Goal: Task Accomplishment & Management: Manage account settings

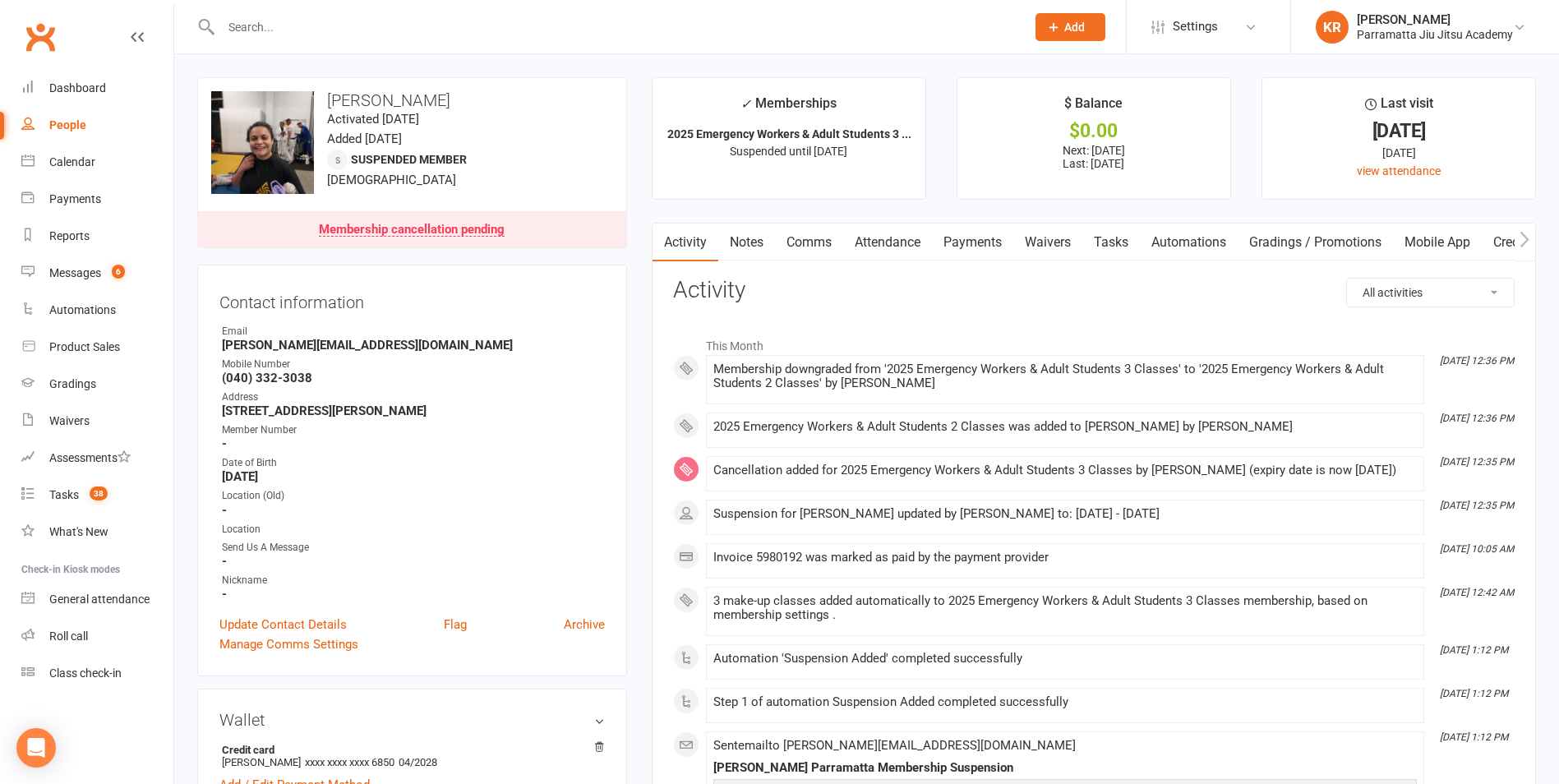
click at [1076, 23] on span "Add" at bounding box center [1074, 27] width 21 height 13
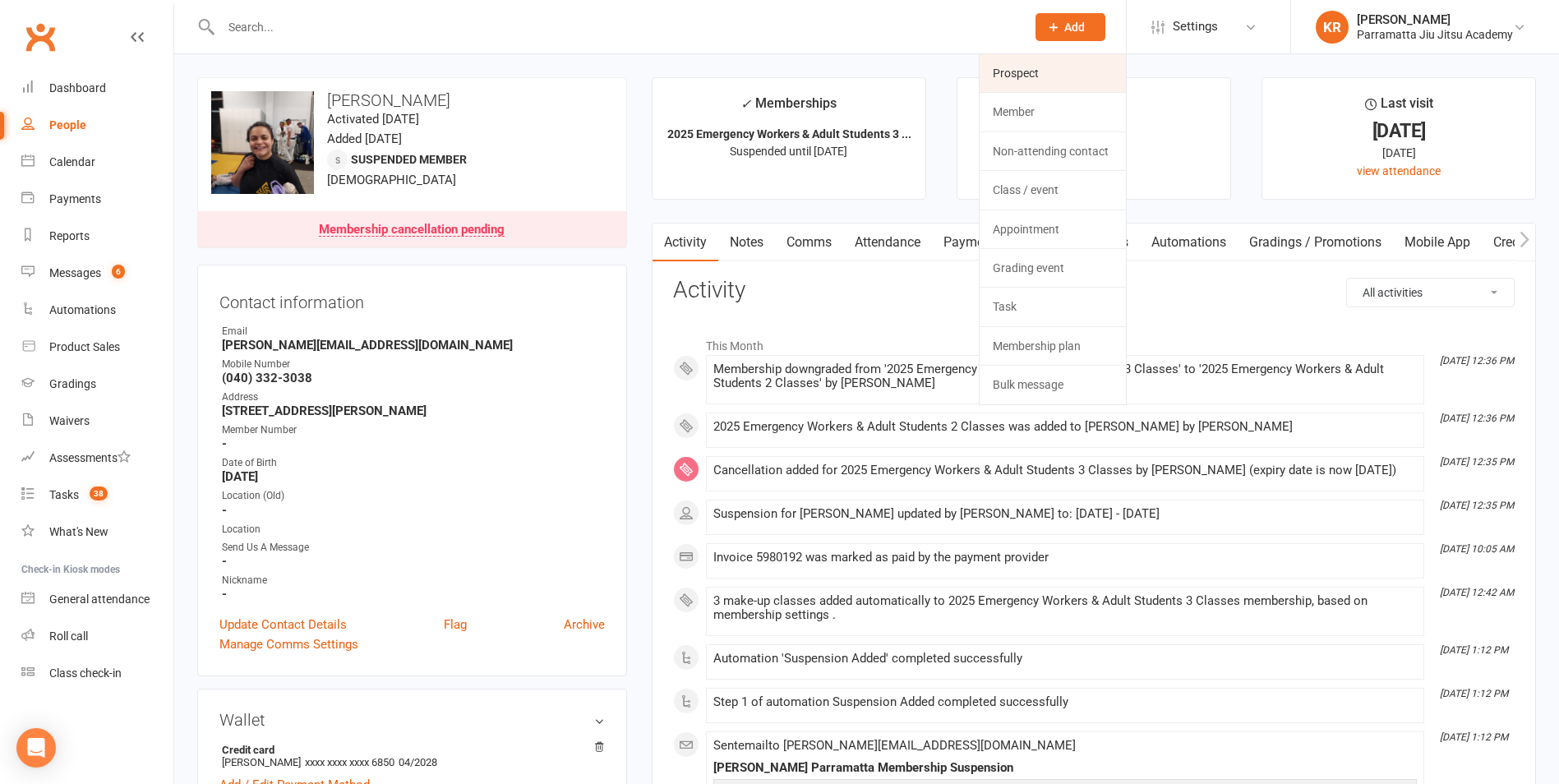
click at [1049, 67] on link "Prospect" at bounding box center [1052, 73] width 146 height 38
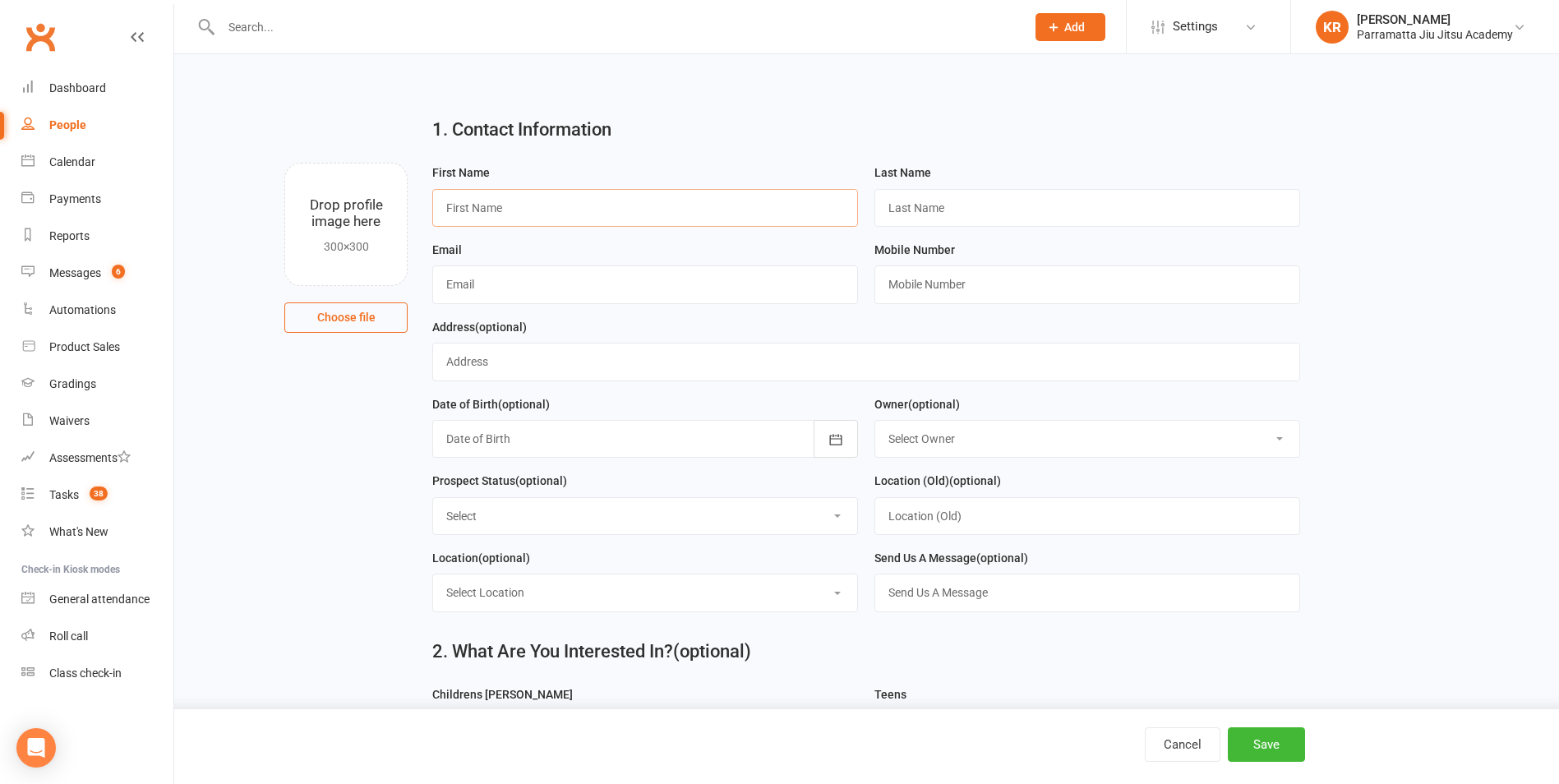
click at [562, 203] on input "text" at bounding box center [644, 208] width 425 height 38
type input "ASEIL"
click at [977, 206] on input "text" at bounding box center [1086, 208] width 425 height 38
type input "ALTHOMALI"
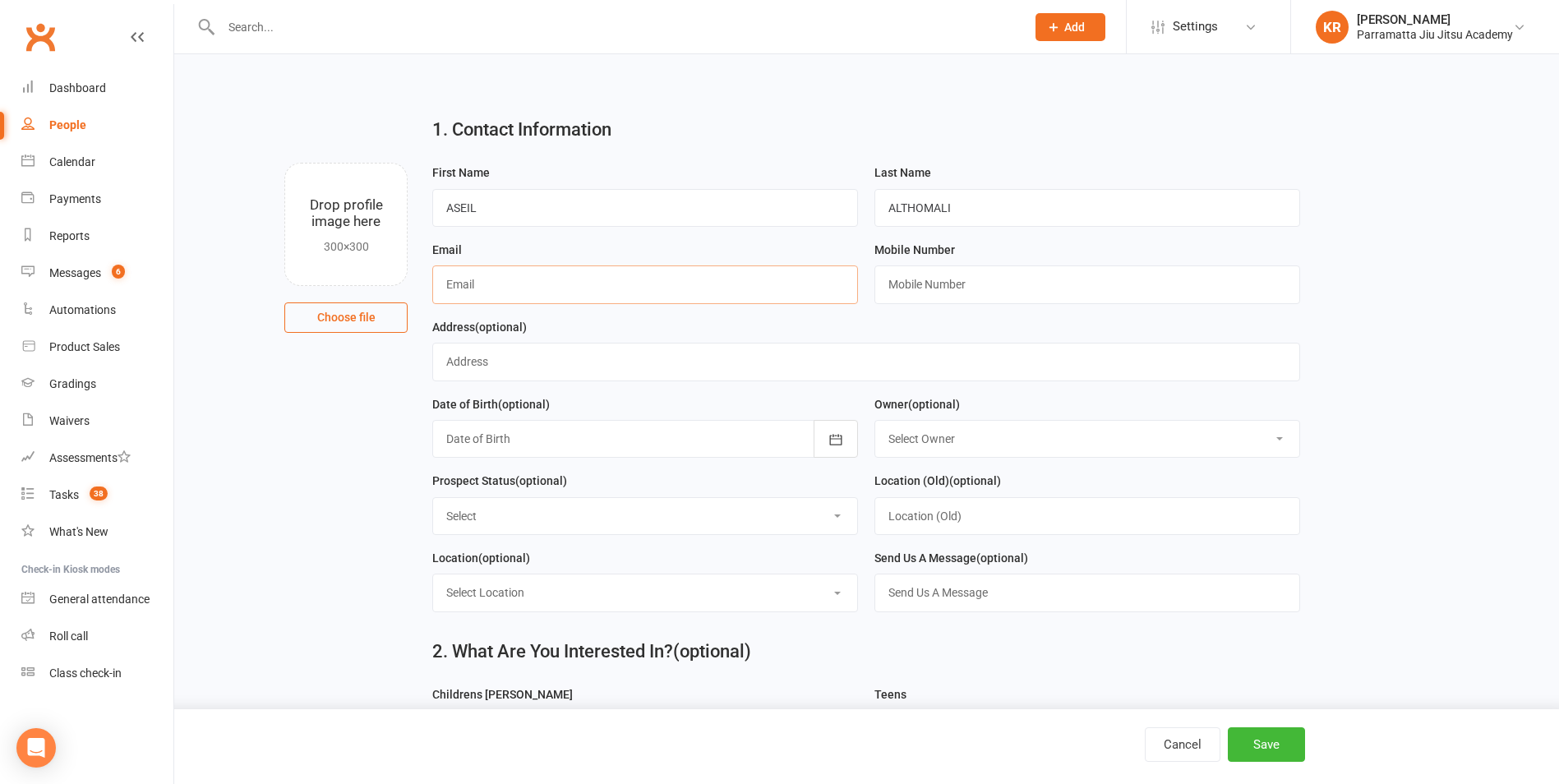
click at [586, 286] on input "text" at bounding box center [644, 284] width 425 height 38
type input "[DOMAIN_NAME][EMAIL_ADDRESS][DOMAIN_NAME]"
click at [879, 282] on input "text" at bounding box center [1086, 284] width 425 height 38
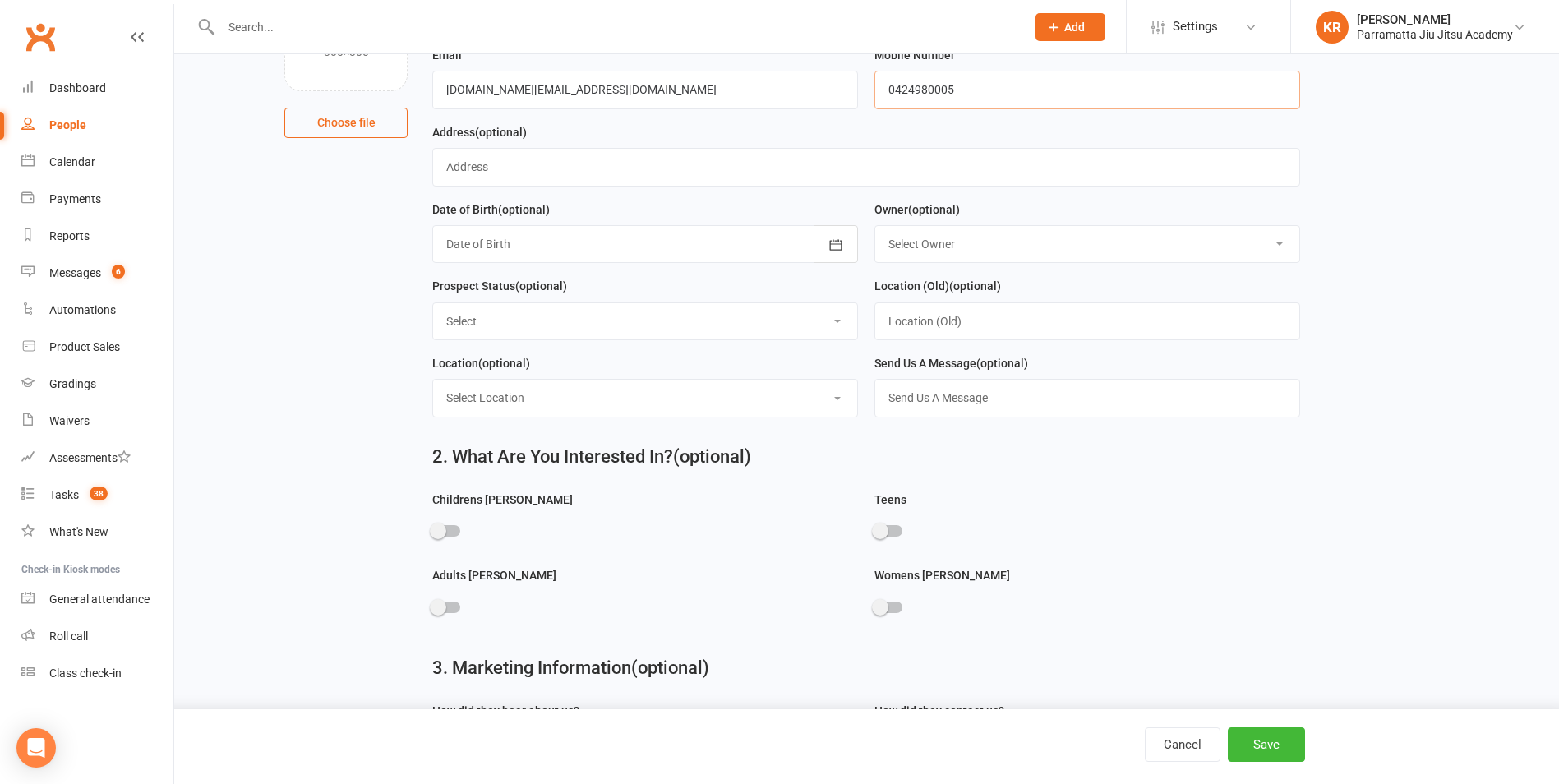
scroll to position [255, 0]
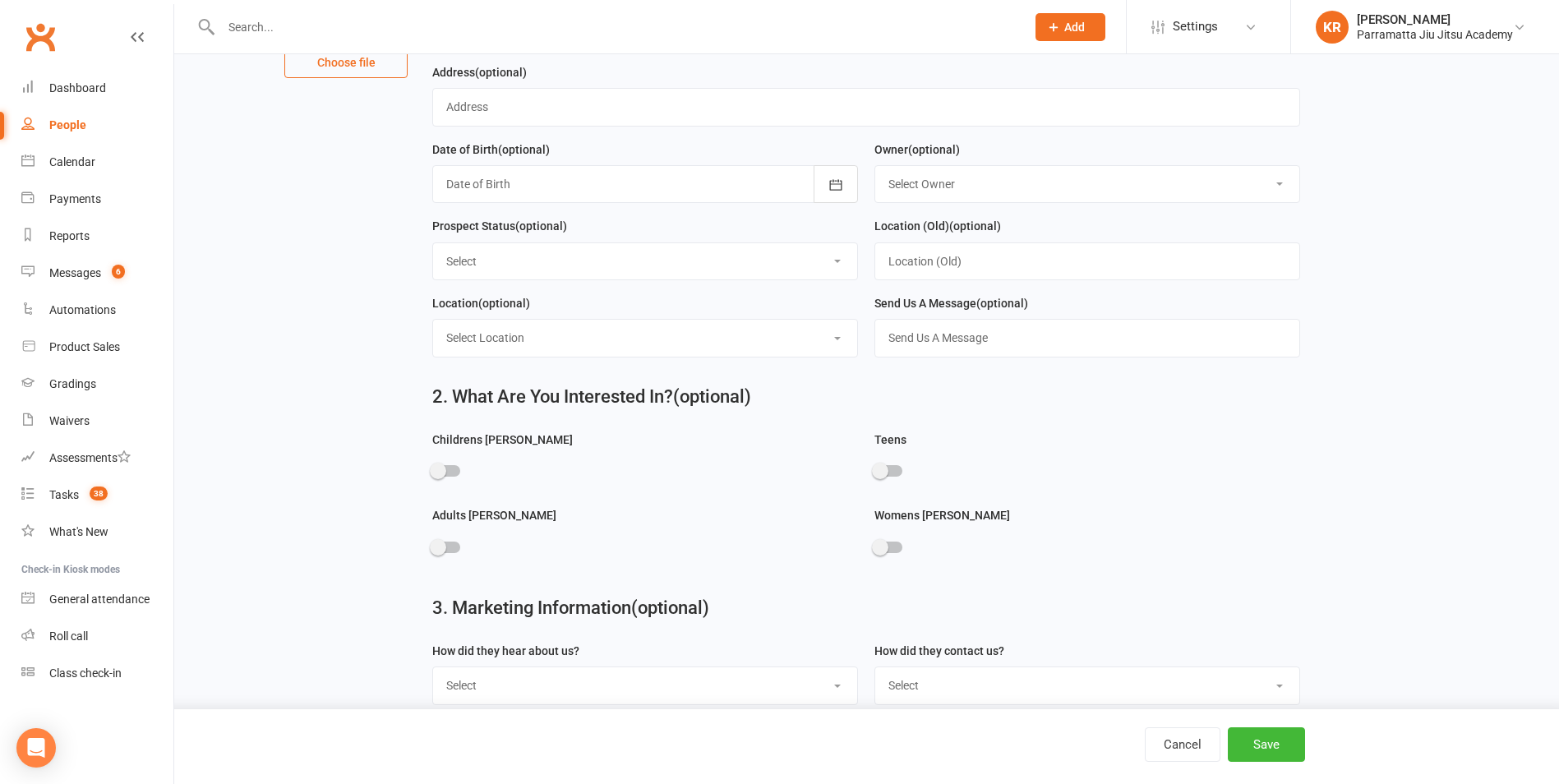
type input "0424980005"
click at [435, 478] on span at bounding box center [438, 470] width 16 height 16
click at [432, 468] on input "checkbox" at bounding box center [432, 468] width 0 height 0
click at [1279, 746] on button "Save" at bounding box center [1266, 744] width 78 height 34
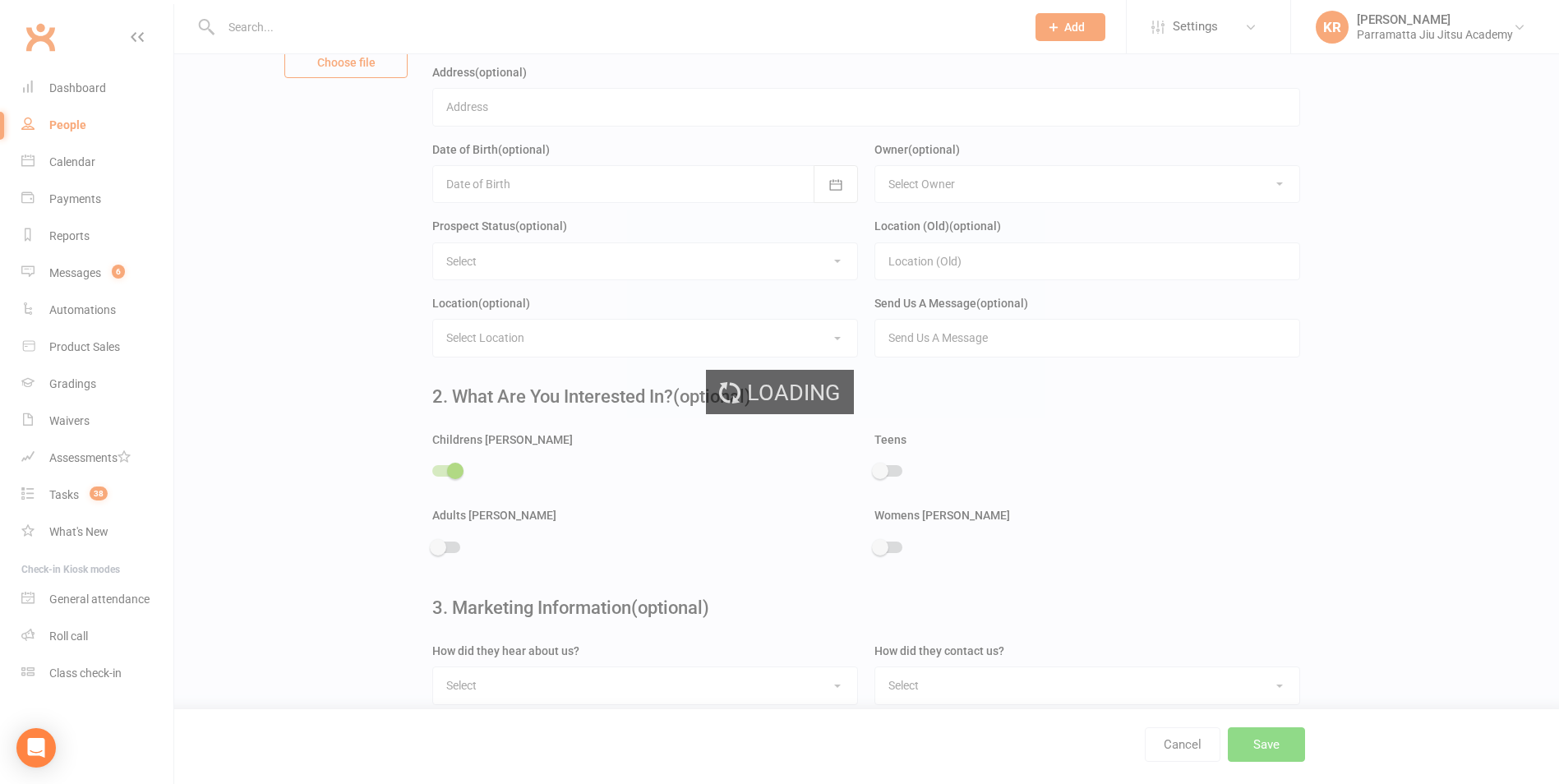
scroll to position [0, 0]
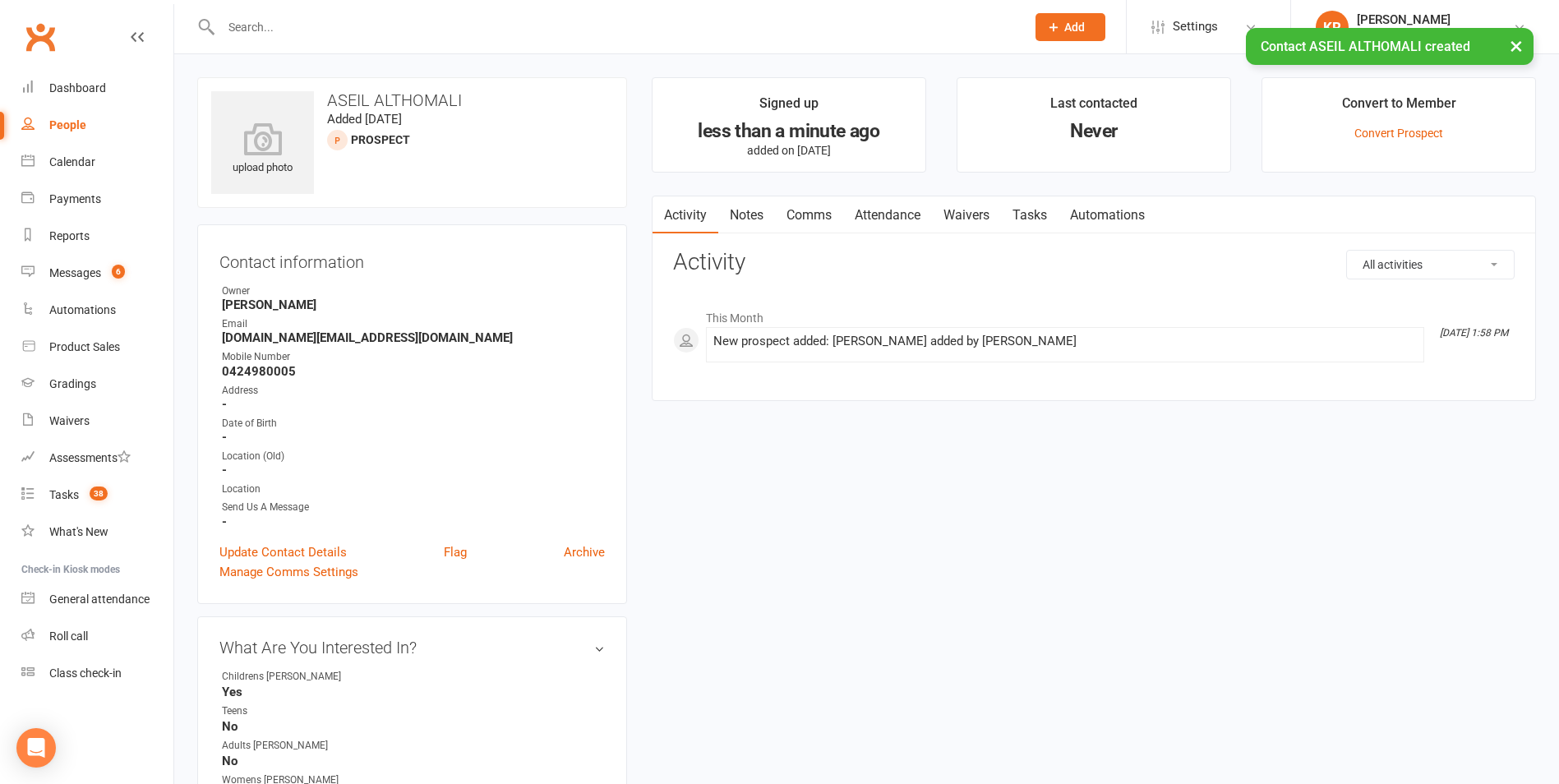
click at [894, 211] on link "Attendance" at bounding box center [887, 215] width 89 height 38
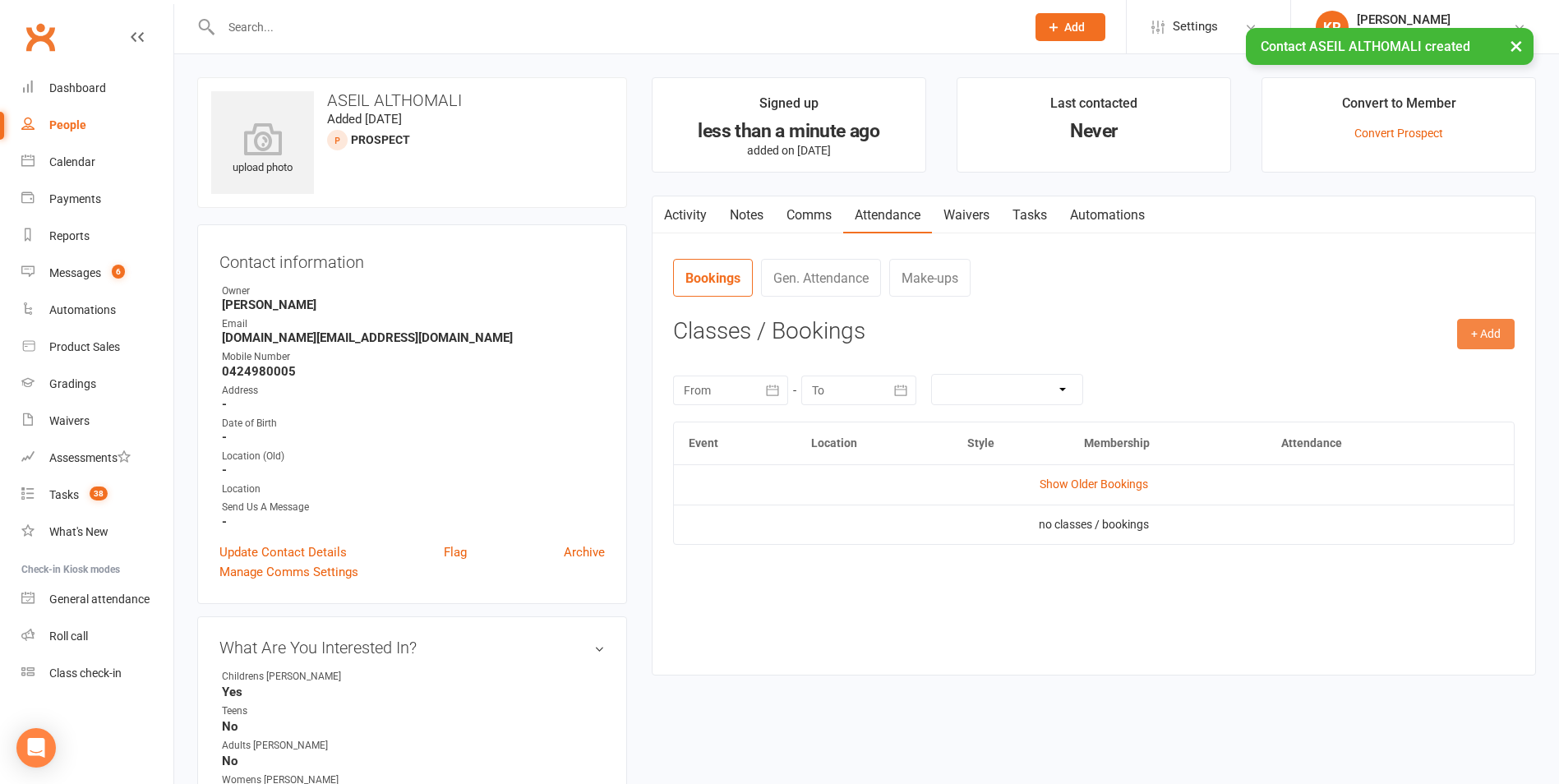
click at [1468, 334] on button "+ Add" at bounding box center [1485, 333] width 58 height 29
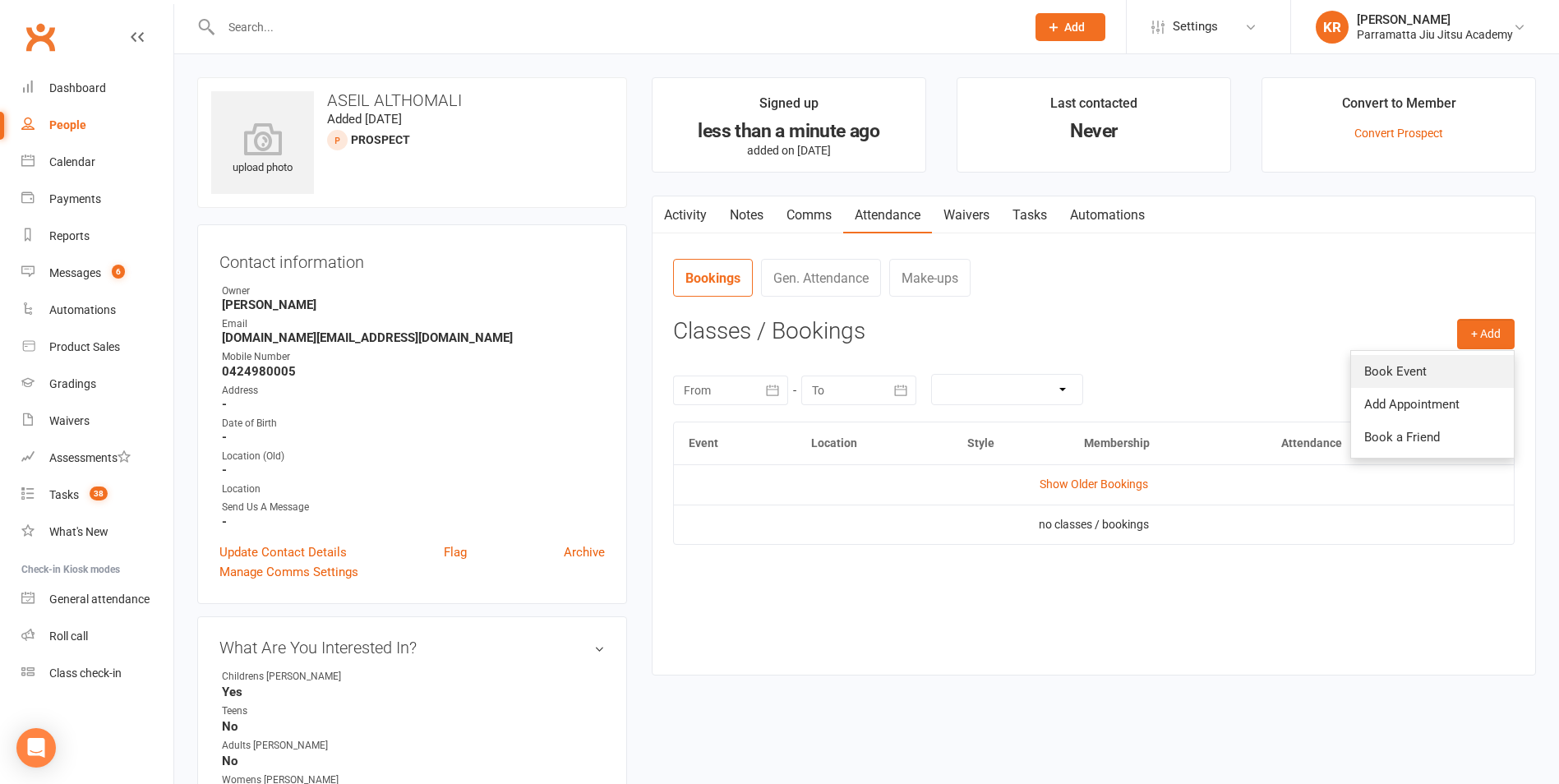
click at [1433, 374] on link "Book Event" at bounding box center [1432, 371] width 163 height 33
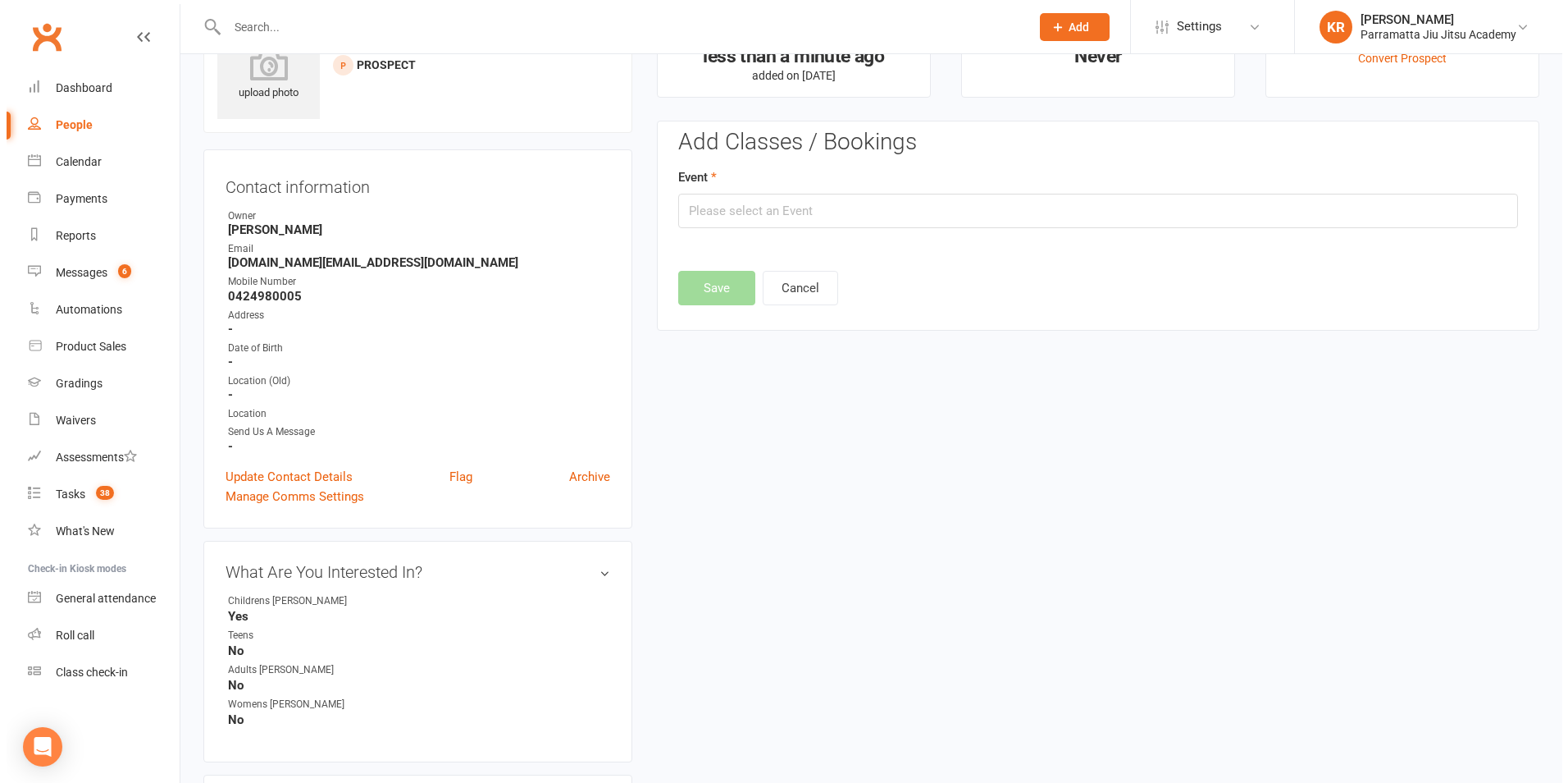
scroll to position [113, 0]
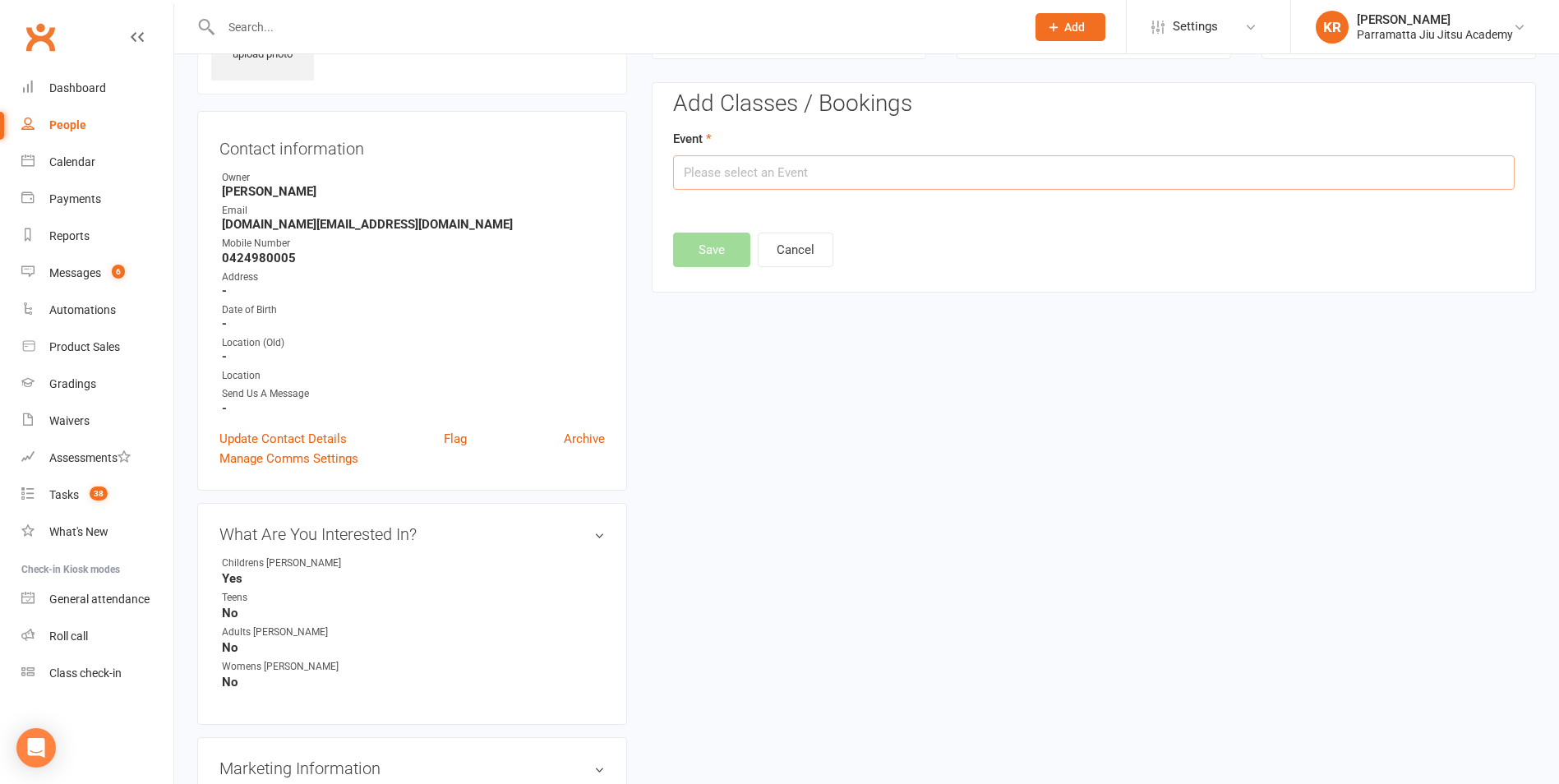
click at [928, 174] on input "text" at bounding box center [1093, 172] width 841 height 34
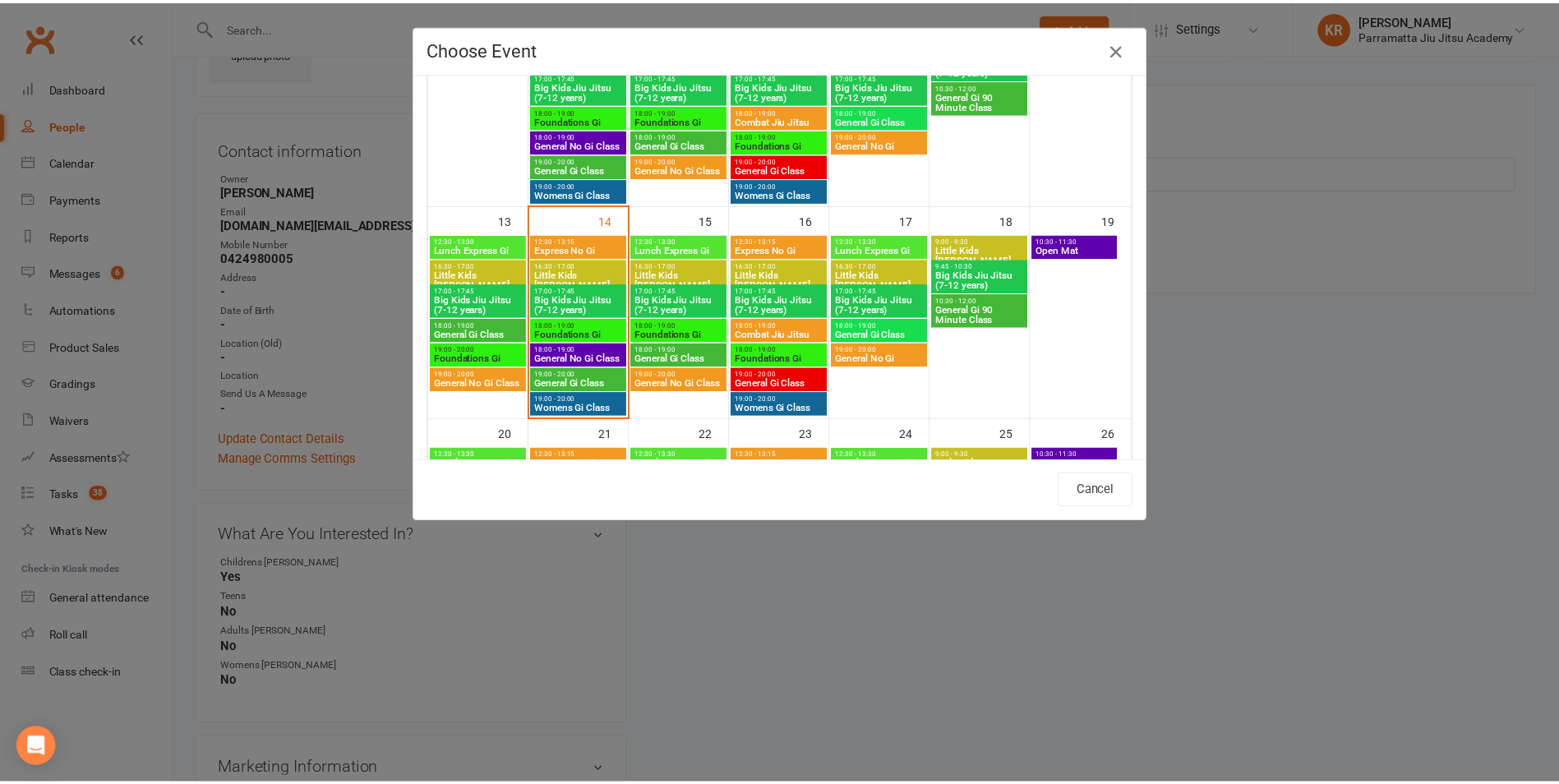
scroll to position [427, 0]
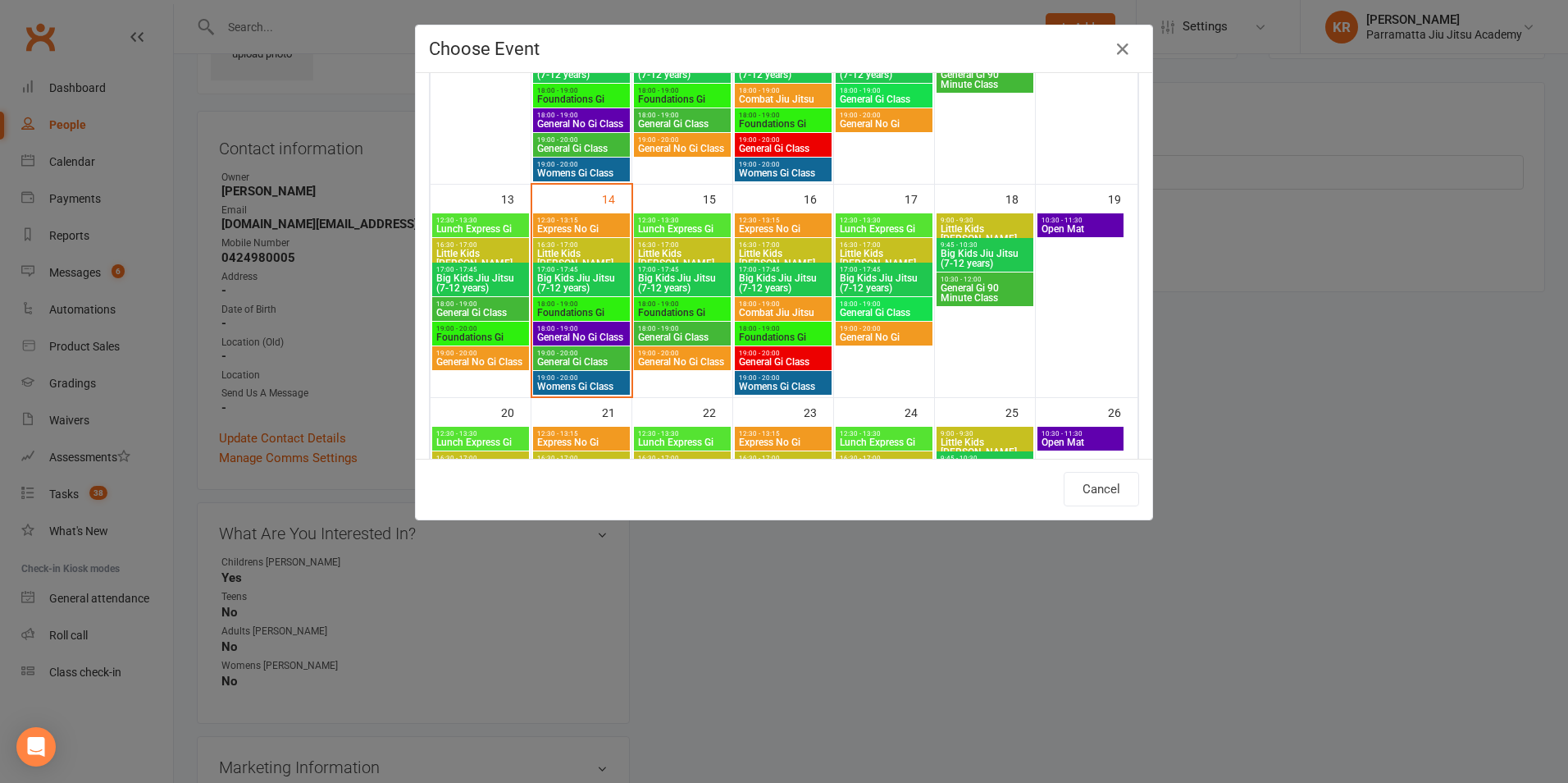
click at [553, 274] on span "Big Kids Jiu Jitsu (7-12 years)" at bounding box center [580, 283] width 90 height 20
type input "Big Kids [PERSON_NAME] (7-12 years) - [DATE] 5:00:00 PM"
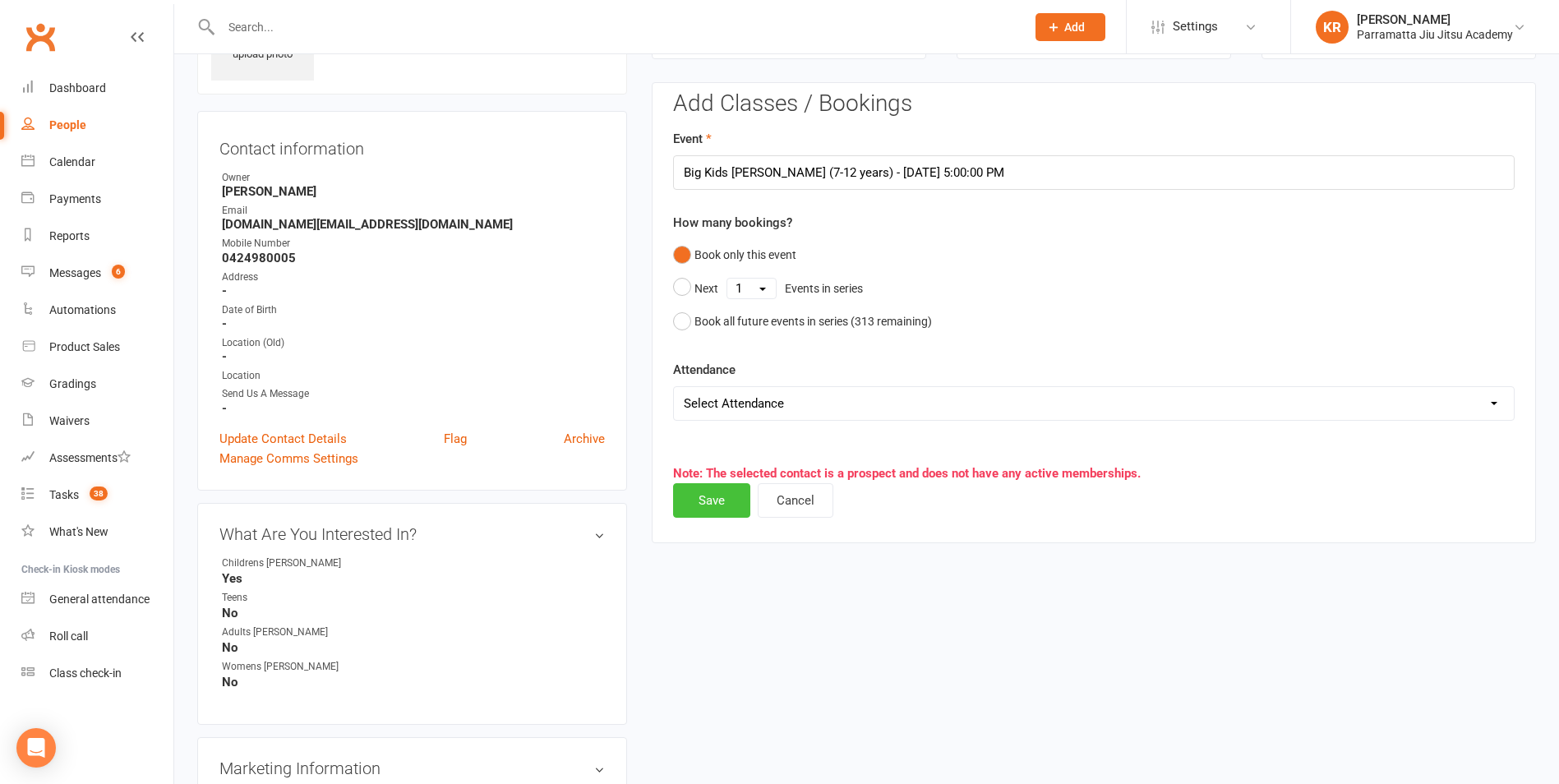
click at [723, 496] on button "Save" at bounding box center [711, 500] width 78 height 34
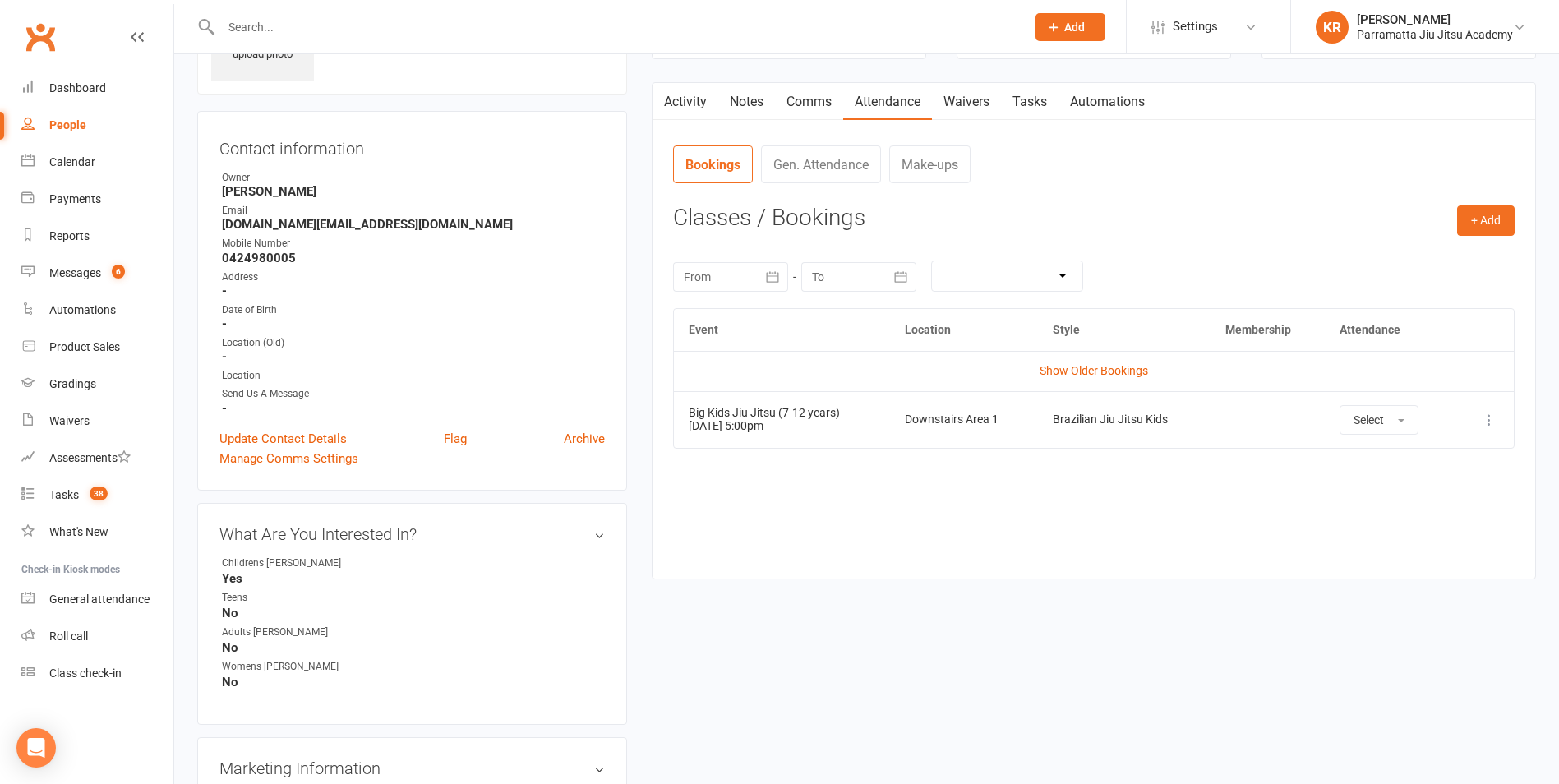
click at [435, 34] on input "text" at bounding box center [615, 27] width 797 height 23
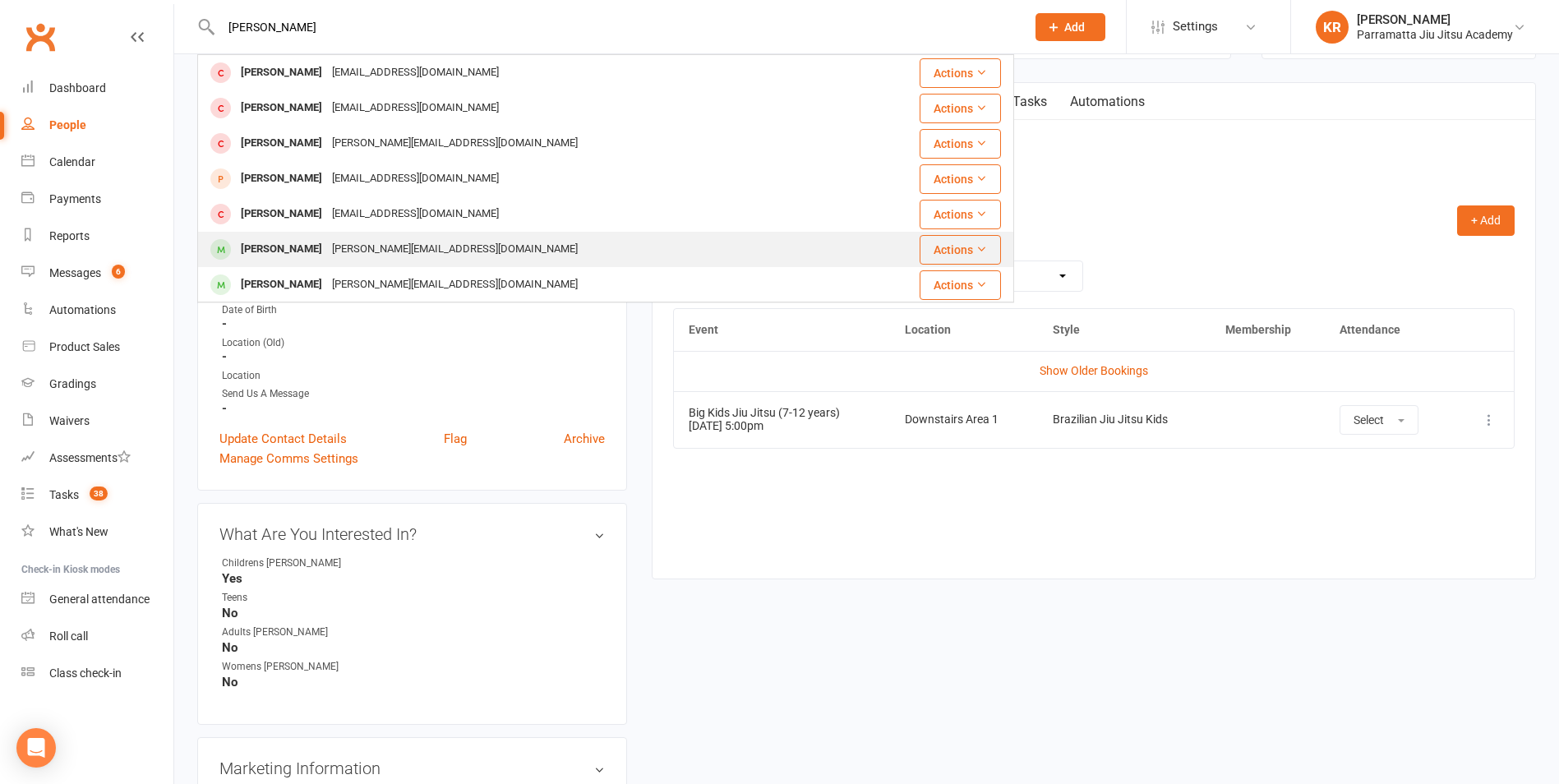
type input "[PERSON_NAME]"
click at [348, 248] on div "[PERSON_NAME][EMAIL_ADDRESS][DOMAIN_NAME]" at bounding box center [455, 249] width 256 height 24
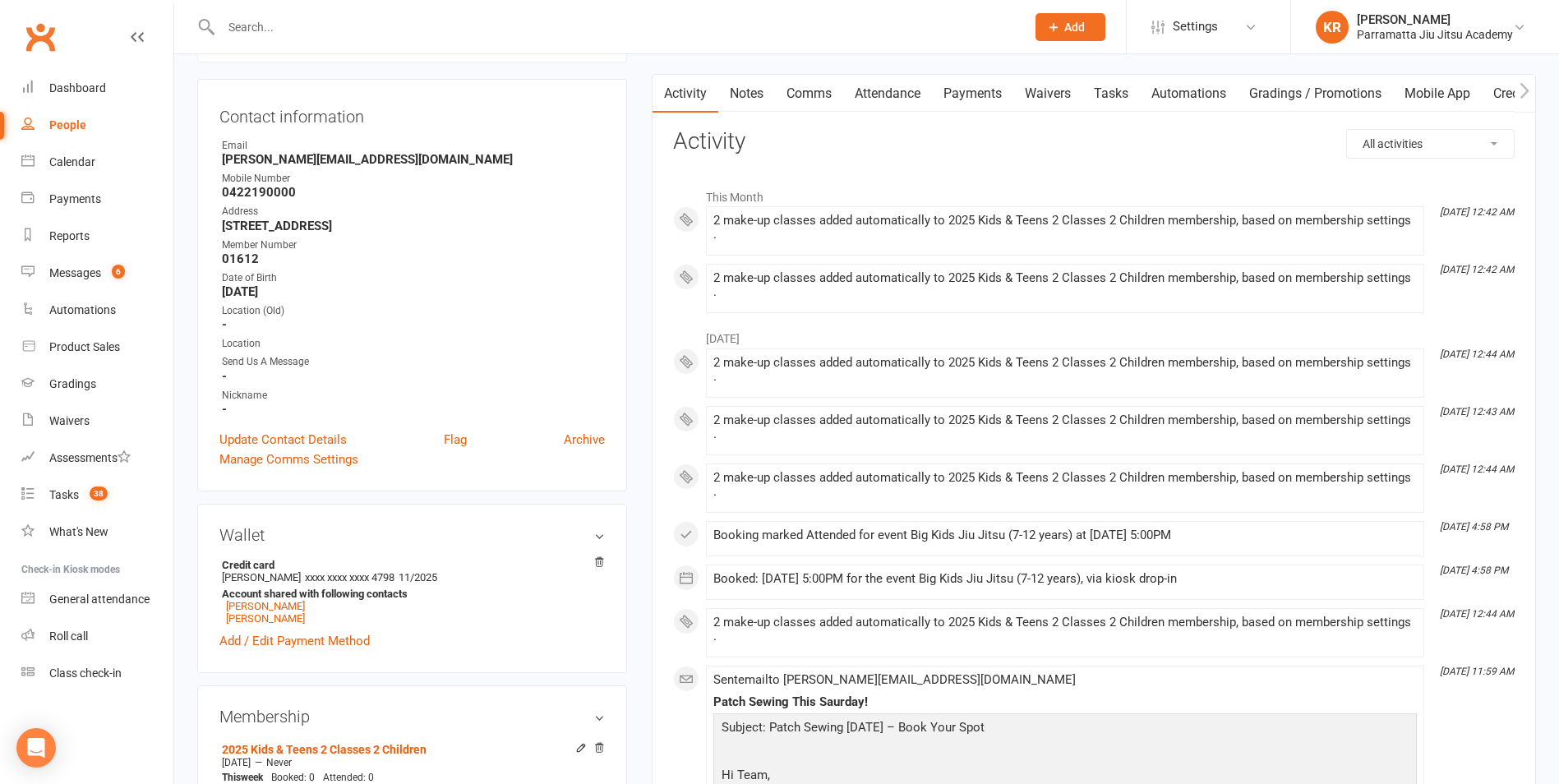
scroll to position [183, 0]
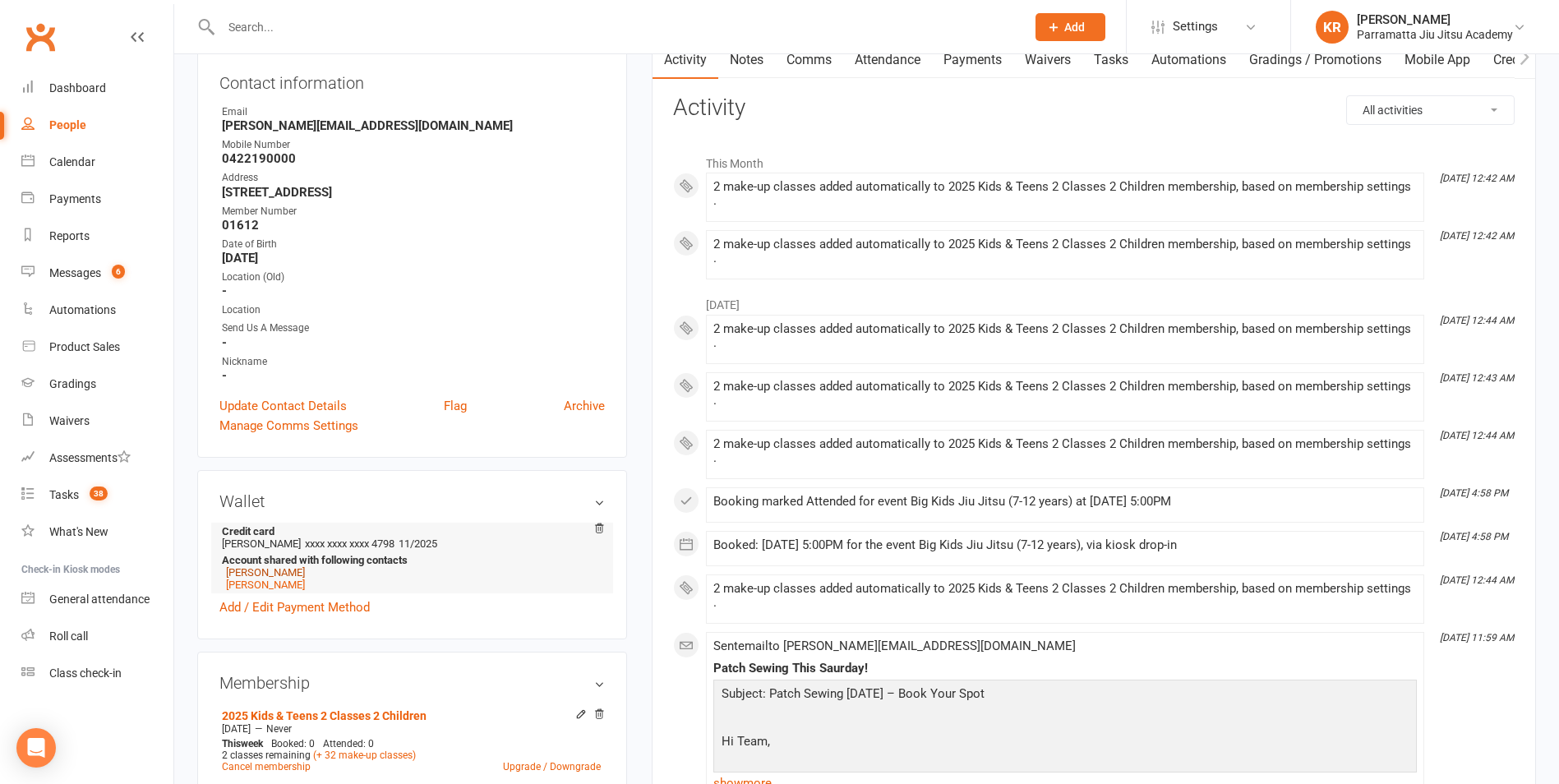
click at [263, 569] on link "[PERSON_NAME]" at bounding box center [265, 572] width 79 height 12
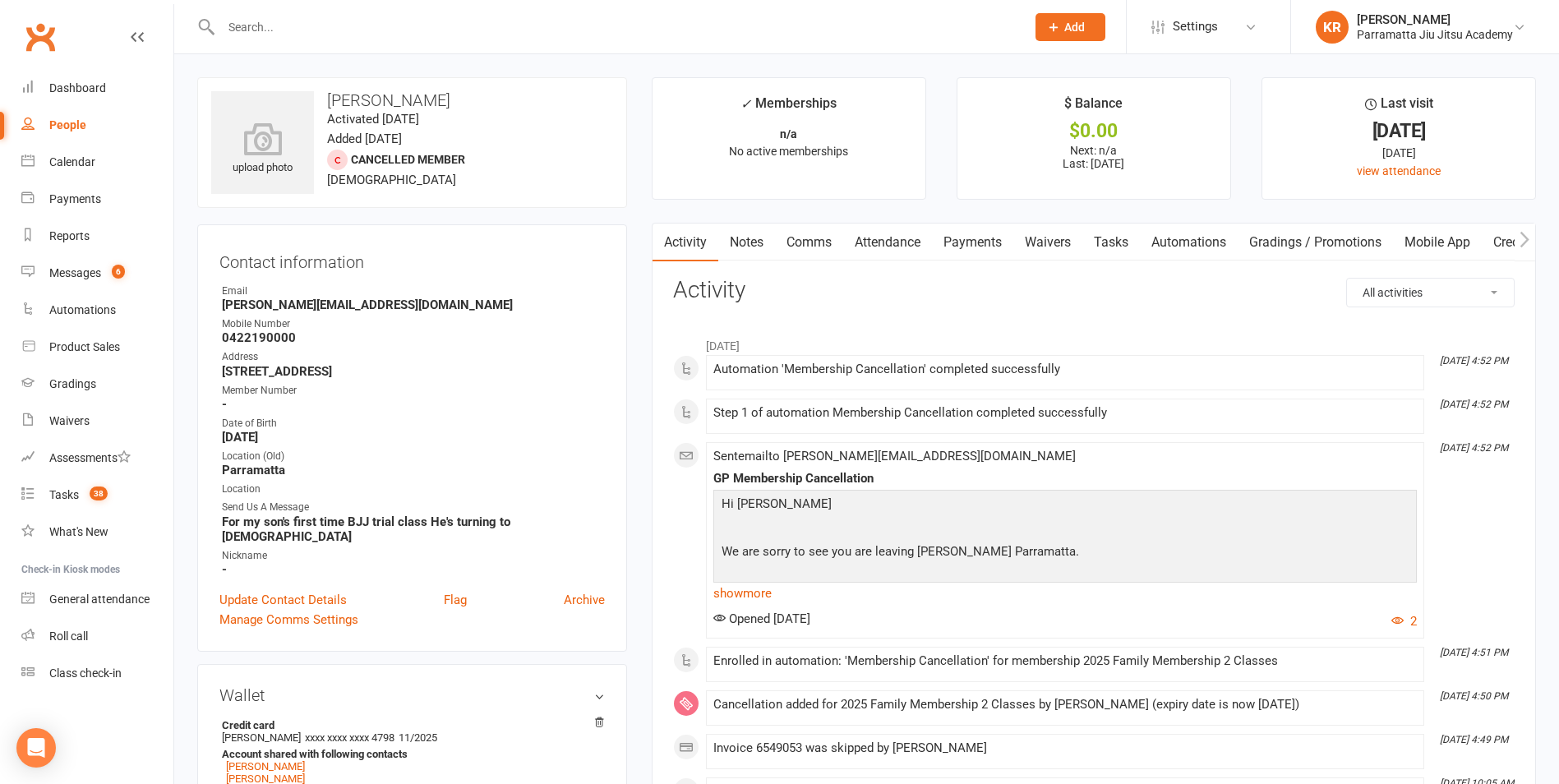
click at [969, 236] on link "Payments" at bounding box center [973, 242] width 81 height 38
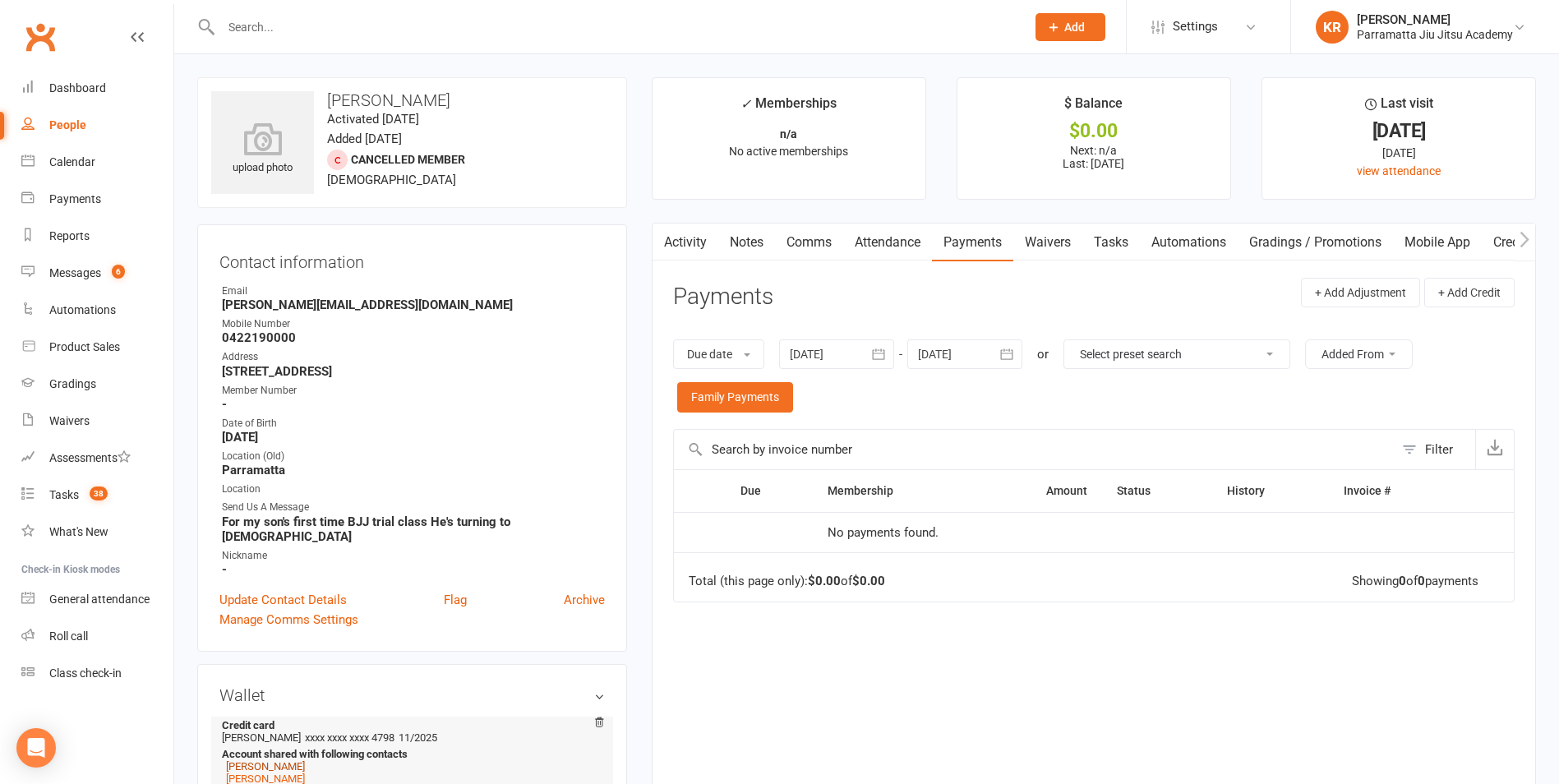
click at [258, 759] on link "[PERSON_NAME]" at bounding box center [265, 765] width 79 height 12
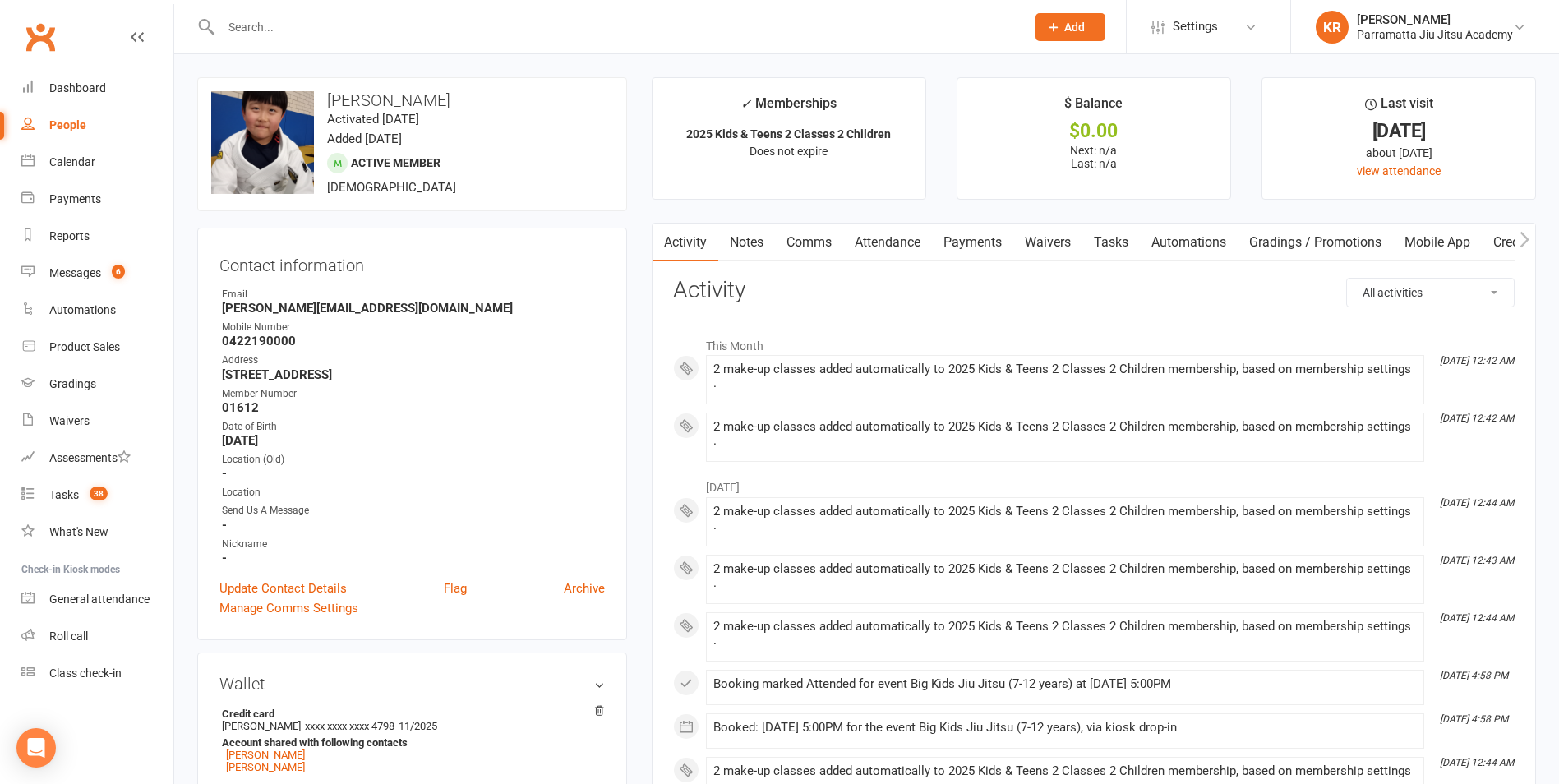
click at [986, 244] on link "Payments" at bounding box center [973, 242] width 81 height 38
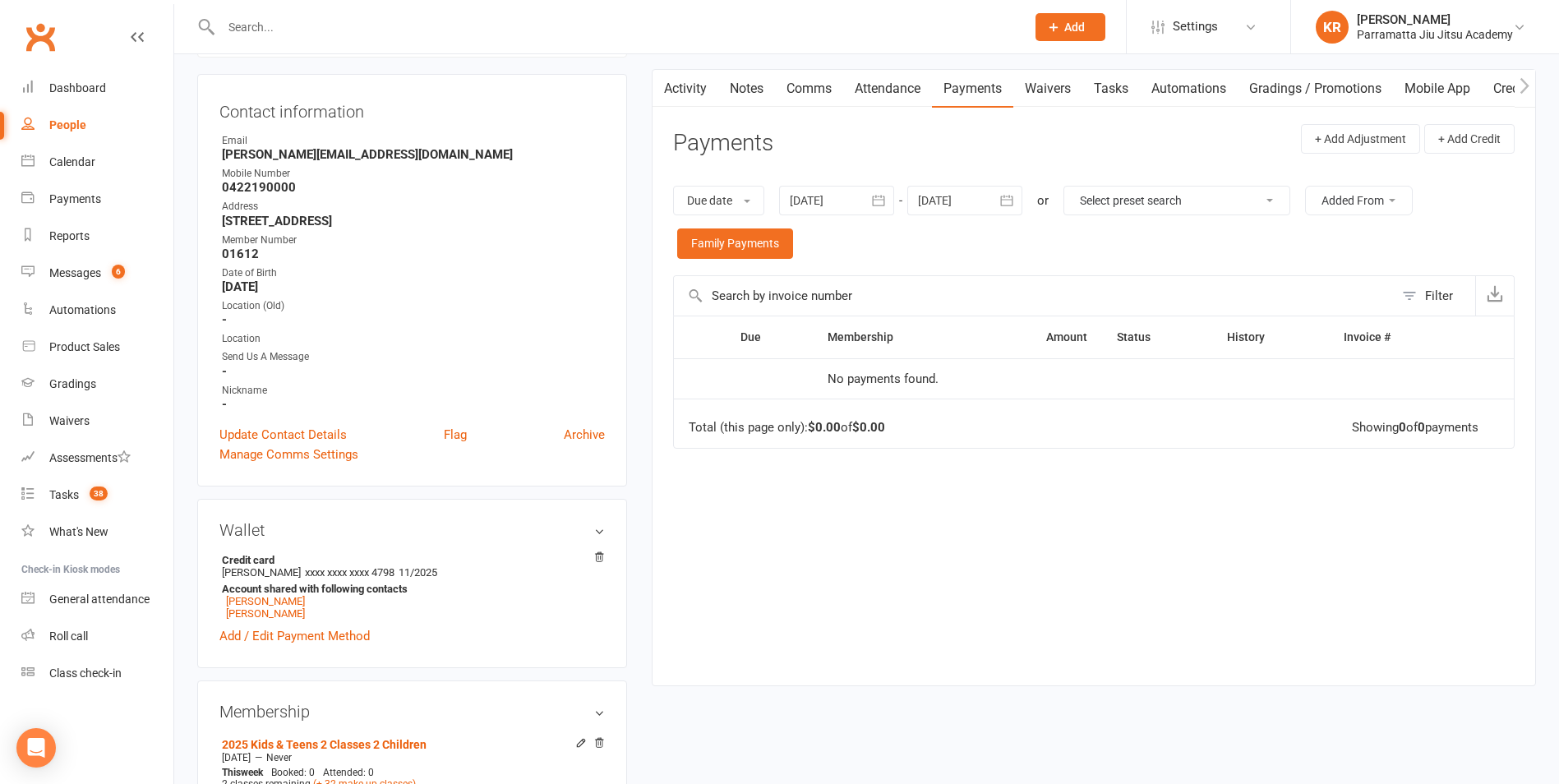
scroll to position [200, 0]
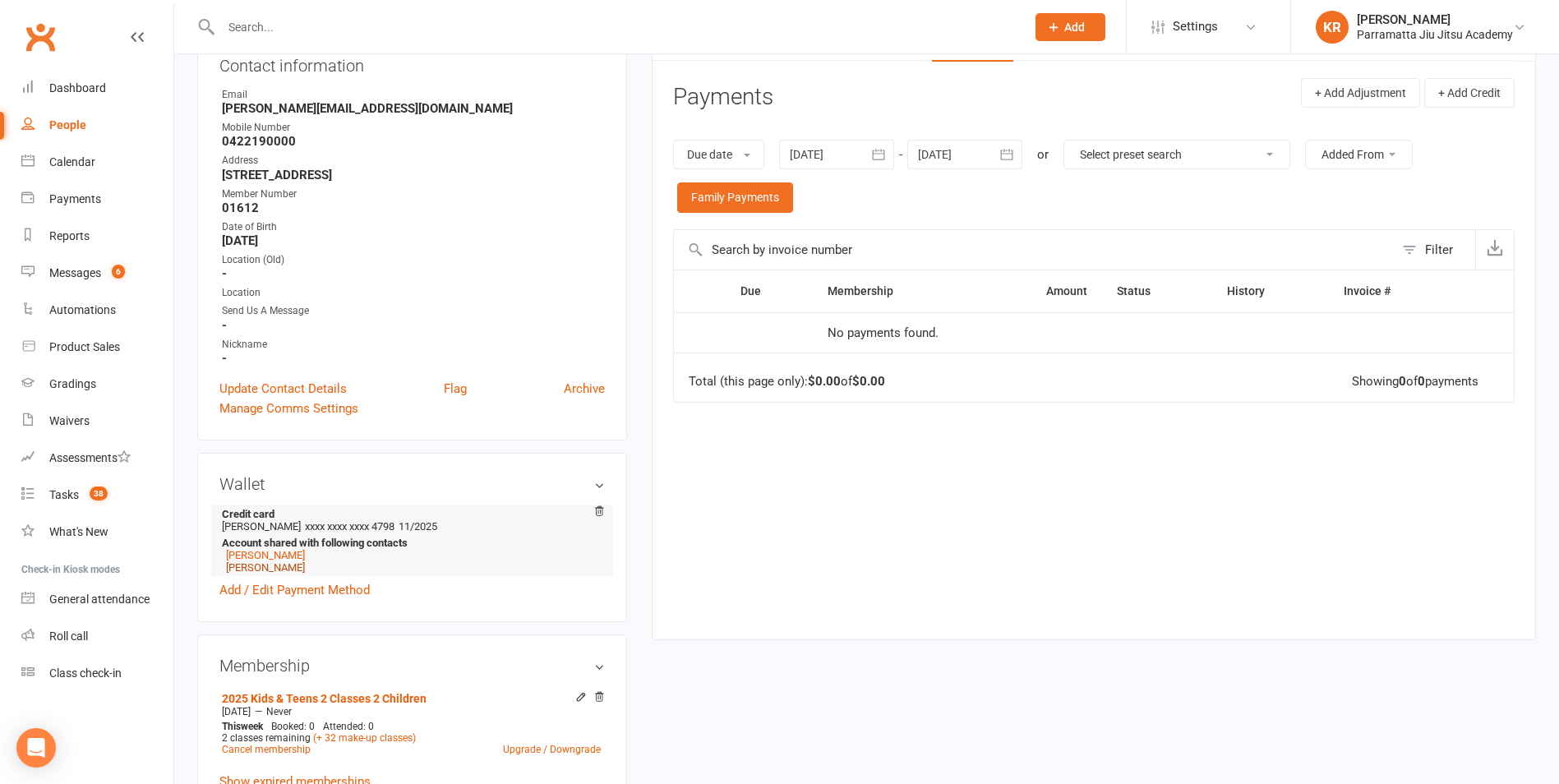
click at [246, 569] on link "[PERSON_NAME]" at bounding box center [265, 567] width 79 height 12
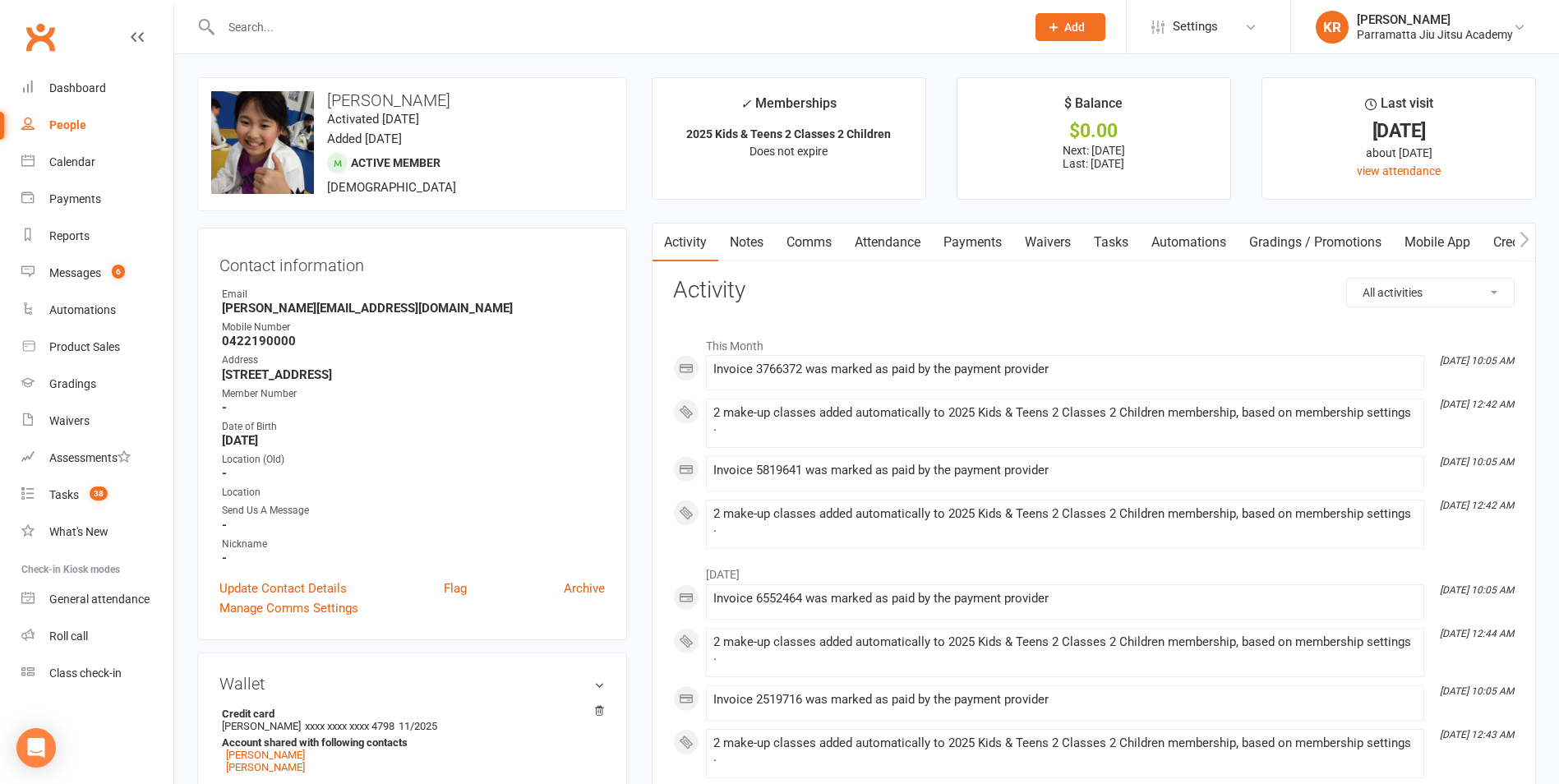
click at [986, 246] on link "Payments" at bounding box center [973, 242] width 81 height 38
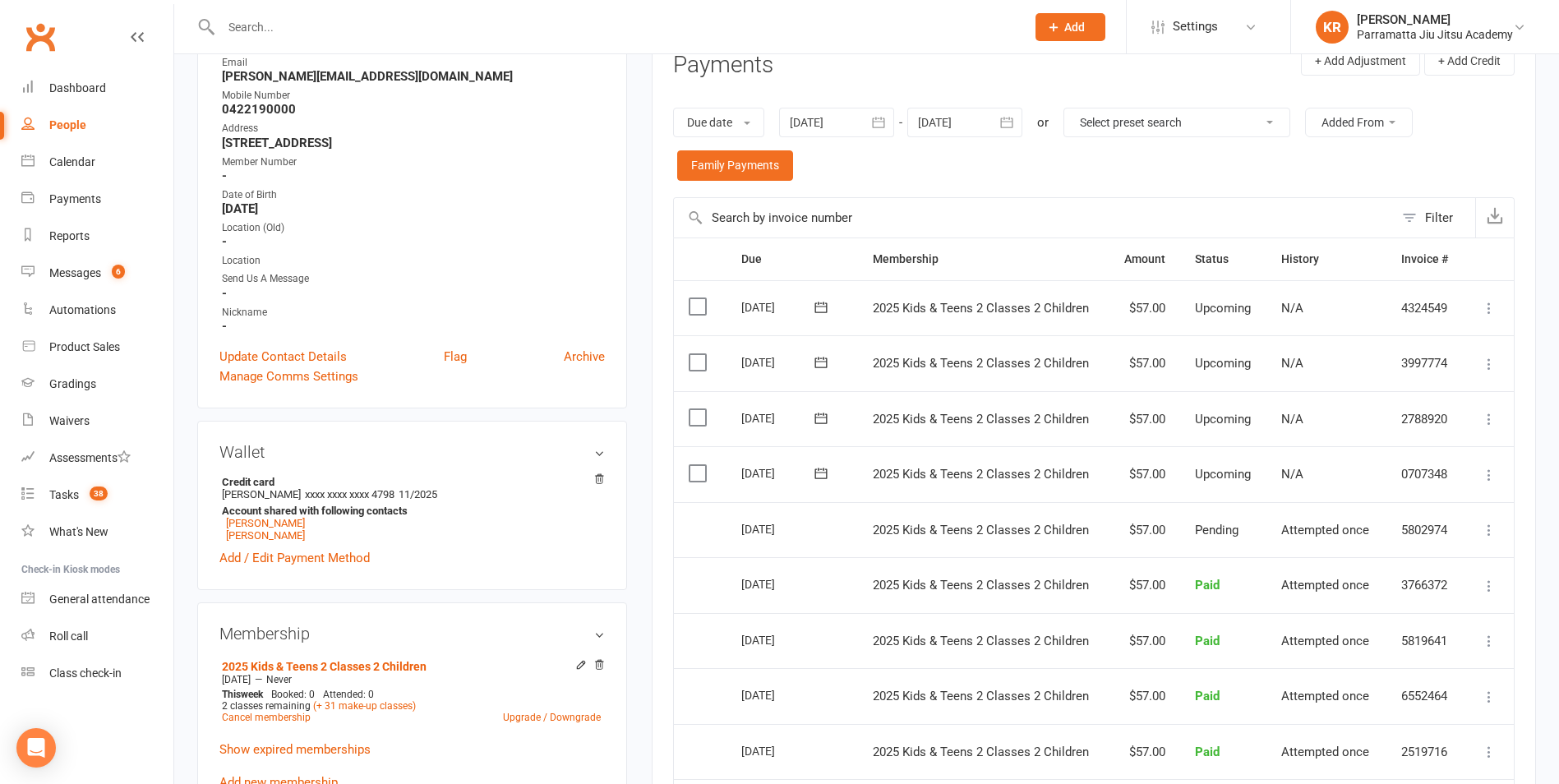
scroll to position [234, 0]
click at [270, 716] on link "Cancel membership" at bounding box center [266, 715] width 89 height 11
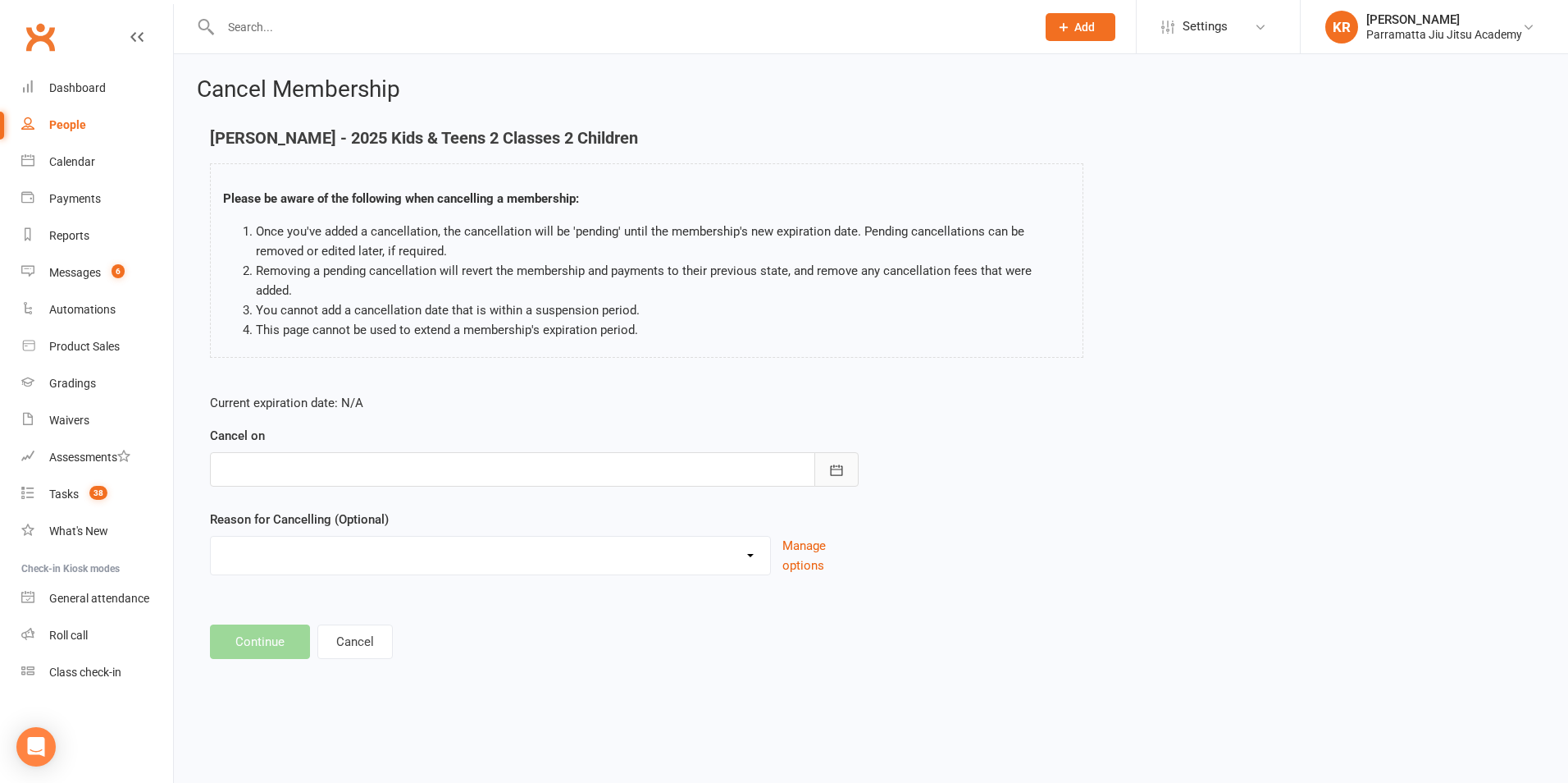
click at [832, 461] on icon "button" at bounding box center [836, 469] width 16 height 16
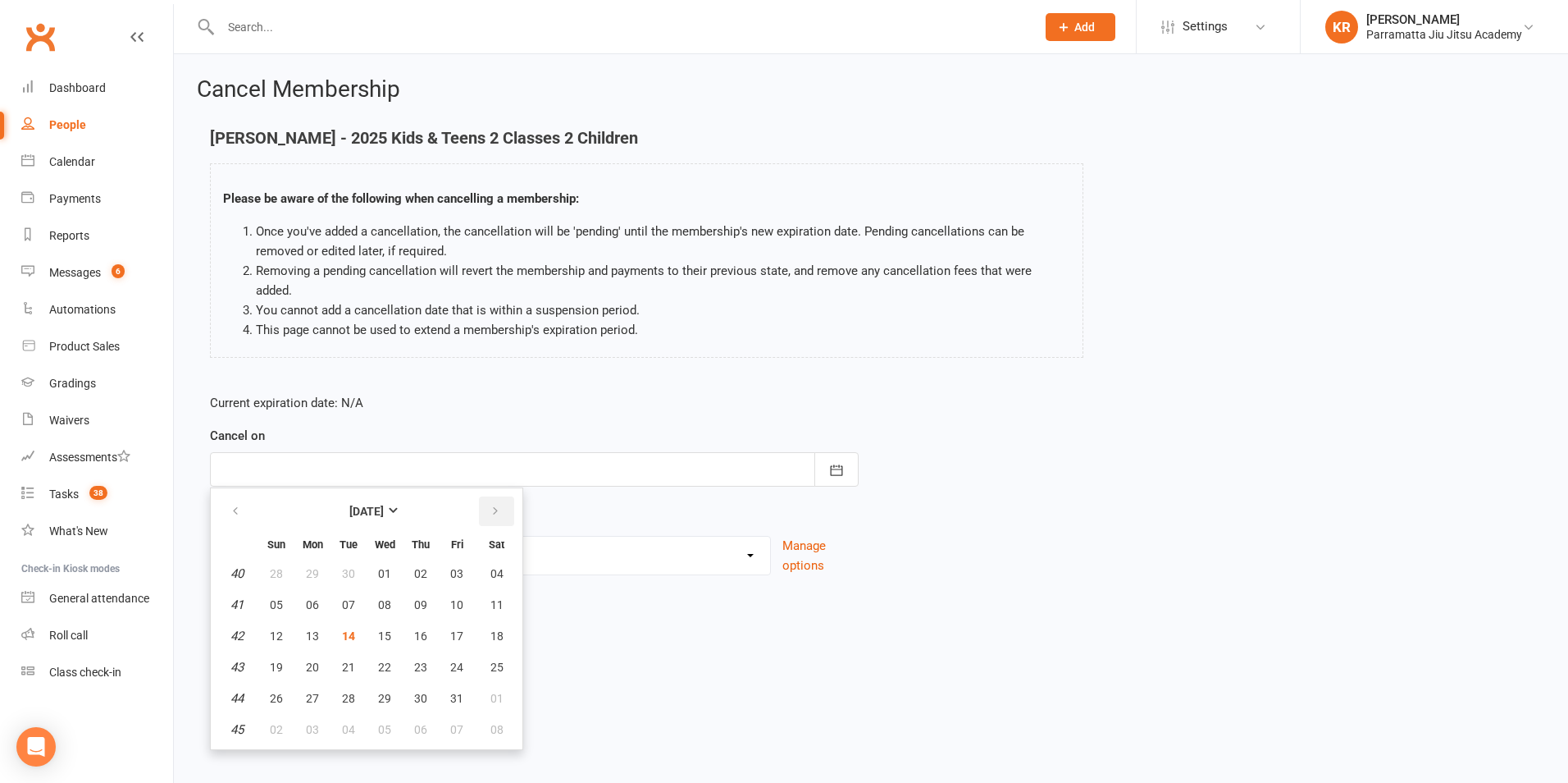
click at [494, 505] on icon "button" at bounding box center [495, 512] width 11 height 13
click at [412, 621] on button "13" at bounding box center [421, 635] width 34 height 29
type input "[DATE]"
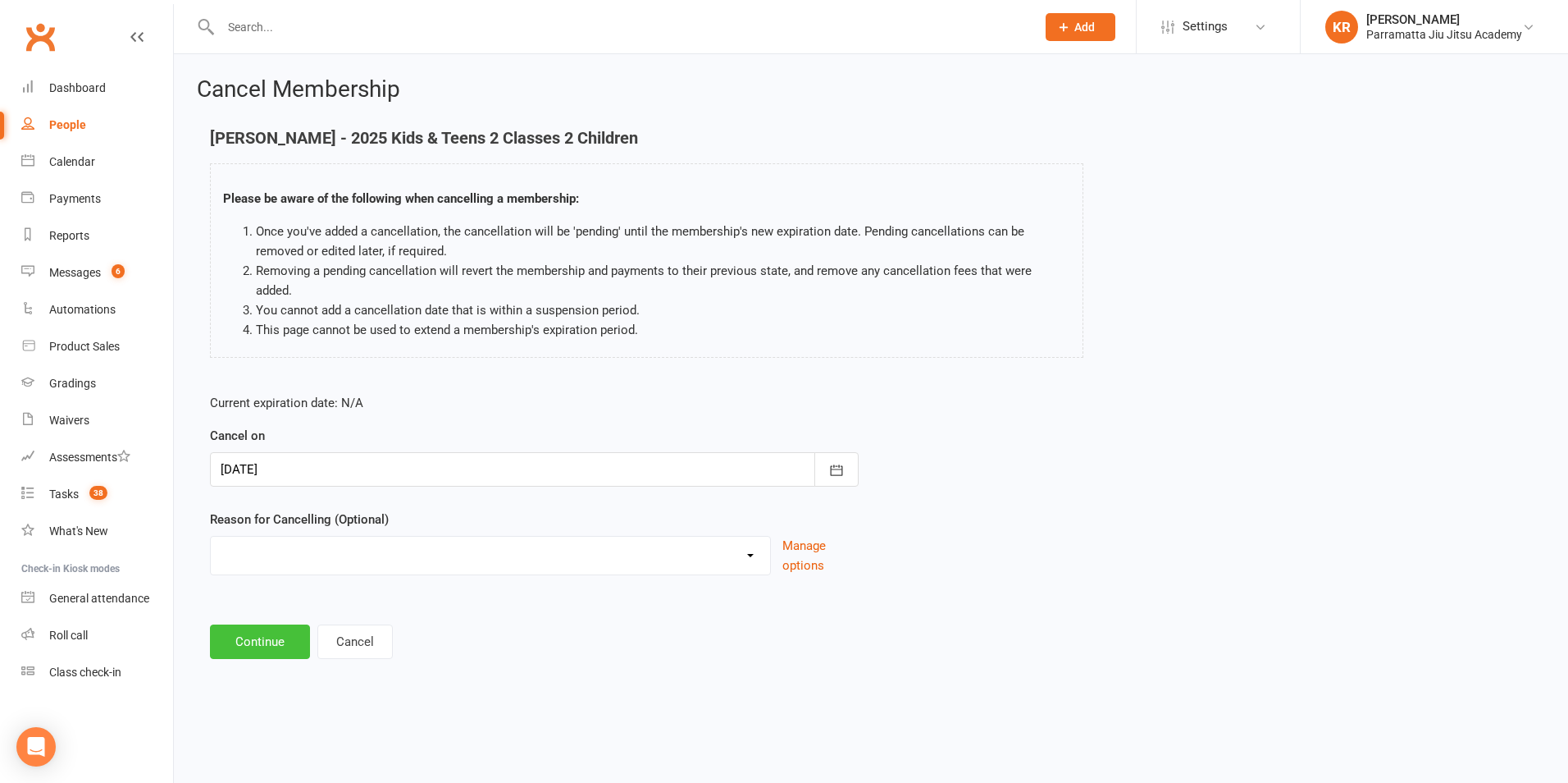
click at [247, 627] on button "Continue" at bounding box center [260, 641] width 100 height 34
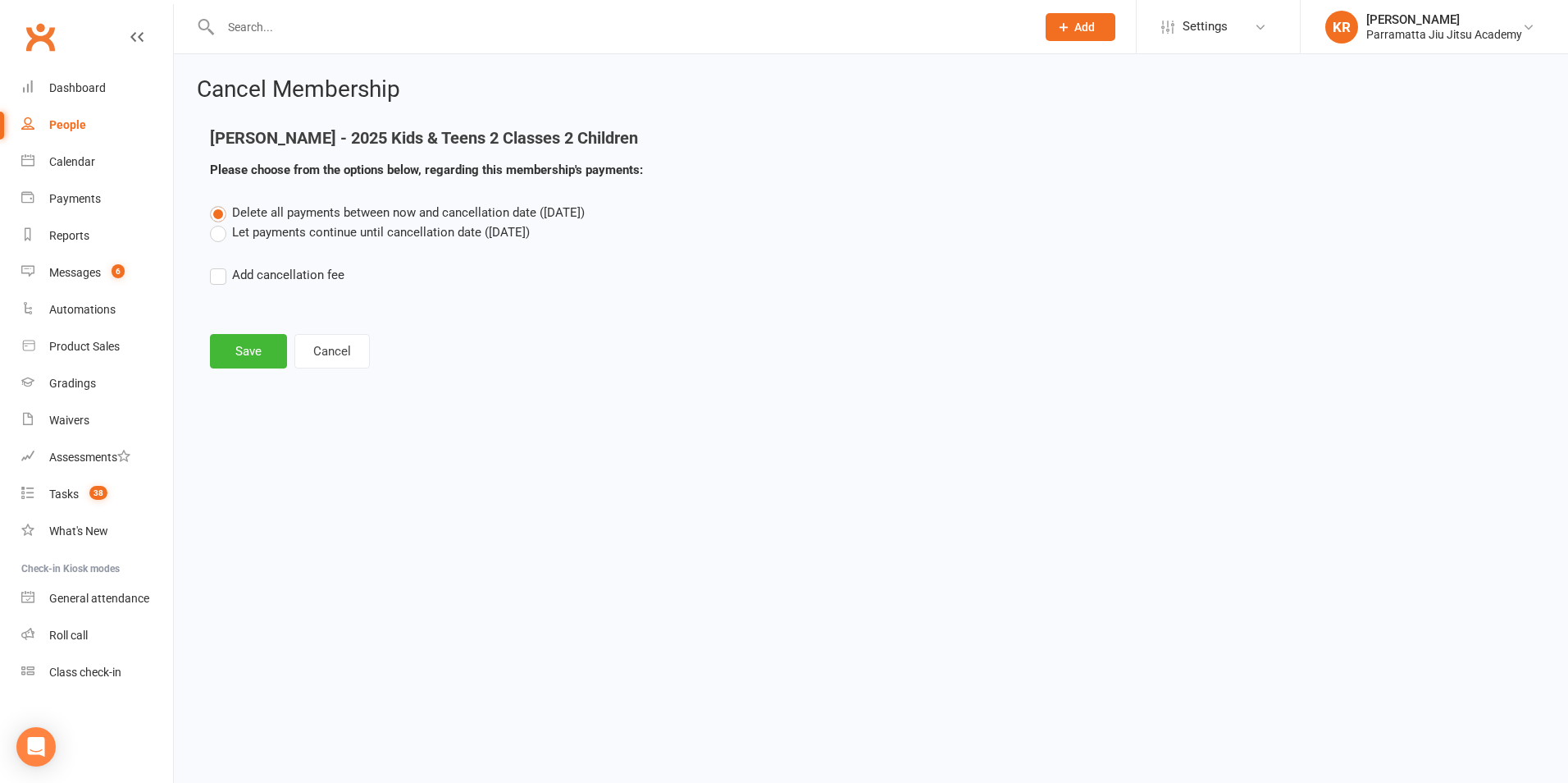
click at [219, 235] on label "Let payments continue until cancellation date ([DATE])" at bounding box center [370, 232] width 319 height 20
click at [219, 222] on input "Let payments continue until cancellation date ([DATE])" at bounding box center [215, 222] width 10 height 0
click at [242, 350] on button "Save" at bounding box center [249, 351] width 78 height 34
click at [242, 350] on footer "Save Cancel" at bounding box center [870, 351] width 1321 height 34
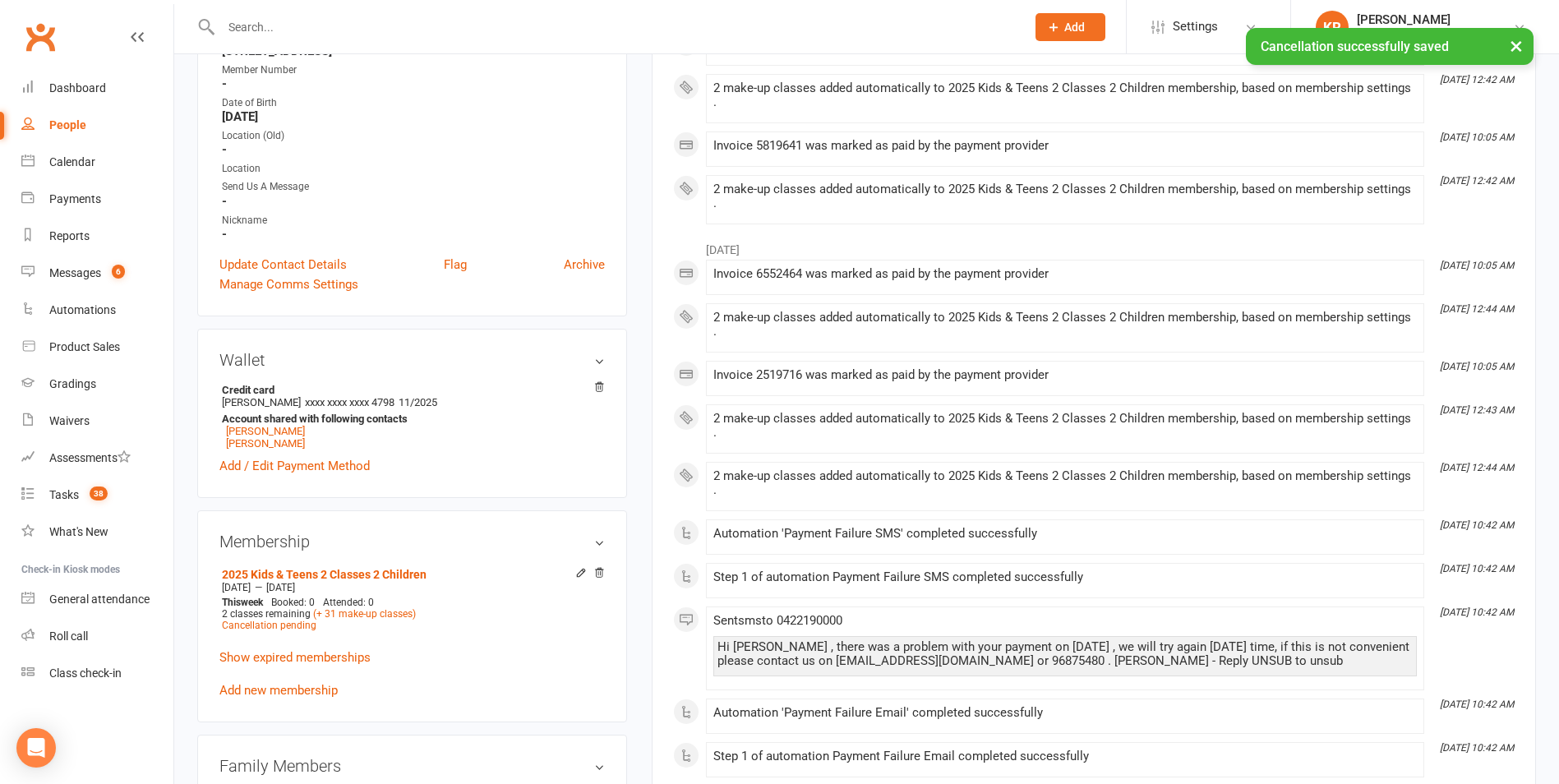
scroll to position [407, 0]
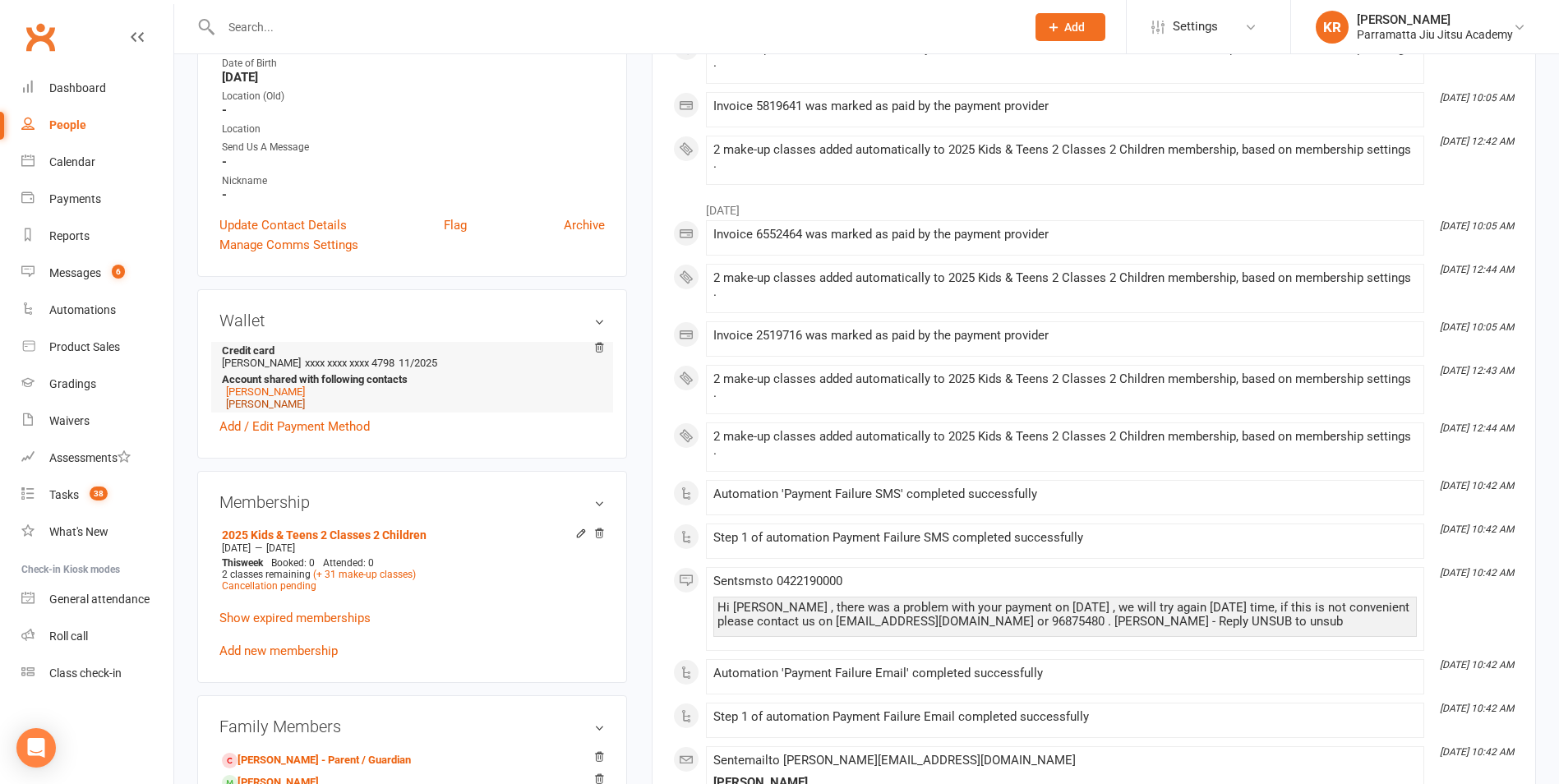
click at [244, 403] on link "[PERSON_NAME]" at bounding box center [265, 403] width 79 height 12
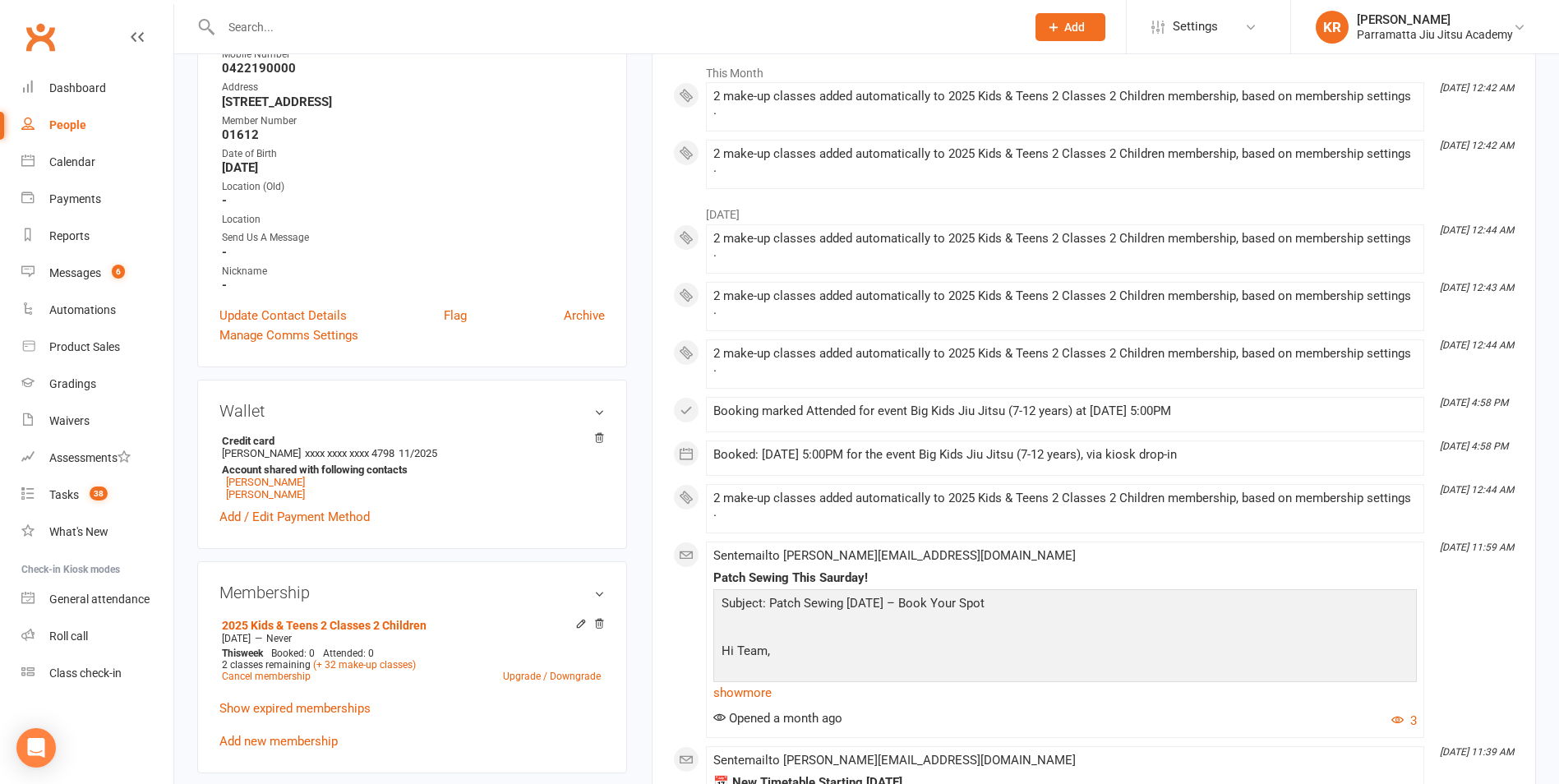
scroll to position [282, 0]
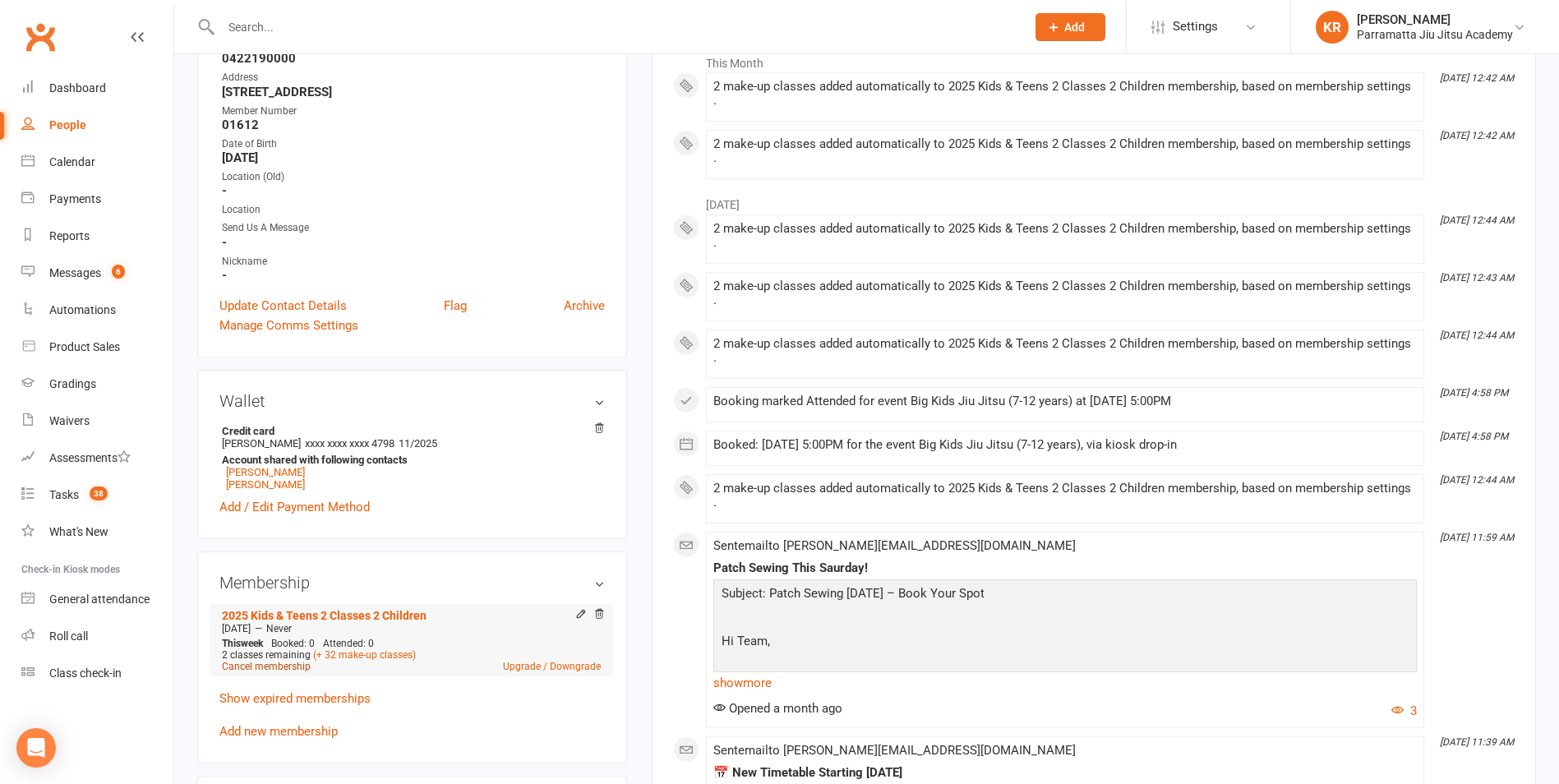
click at [276, 667] on link "Cancel membership" at bounding box center [266, 666] width 89 height 11
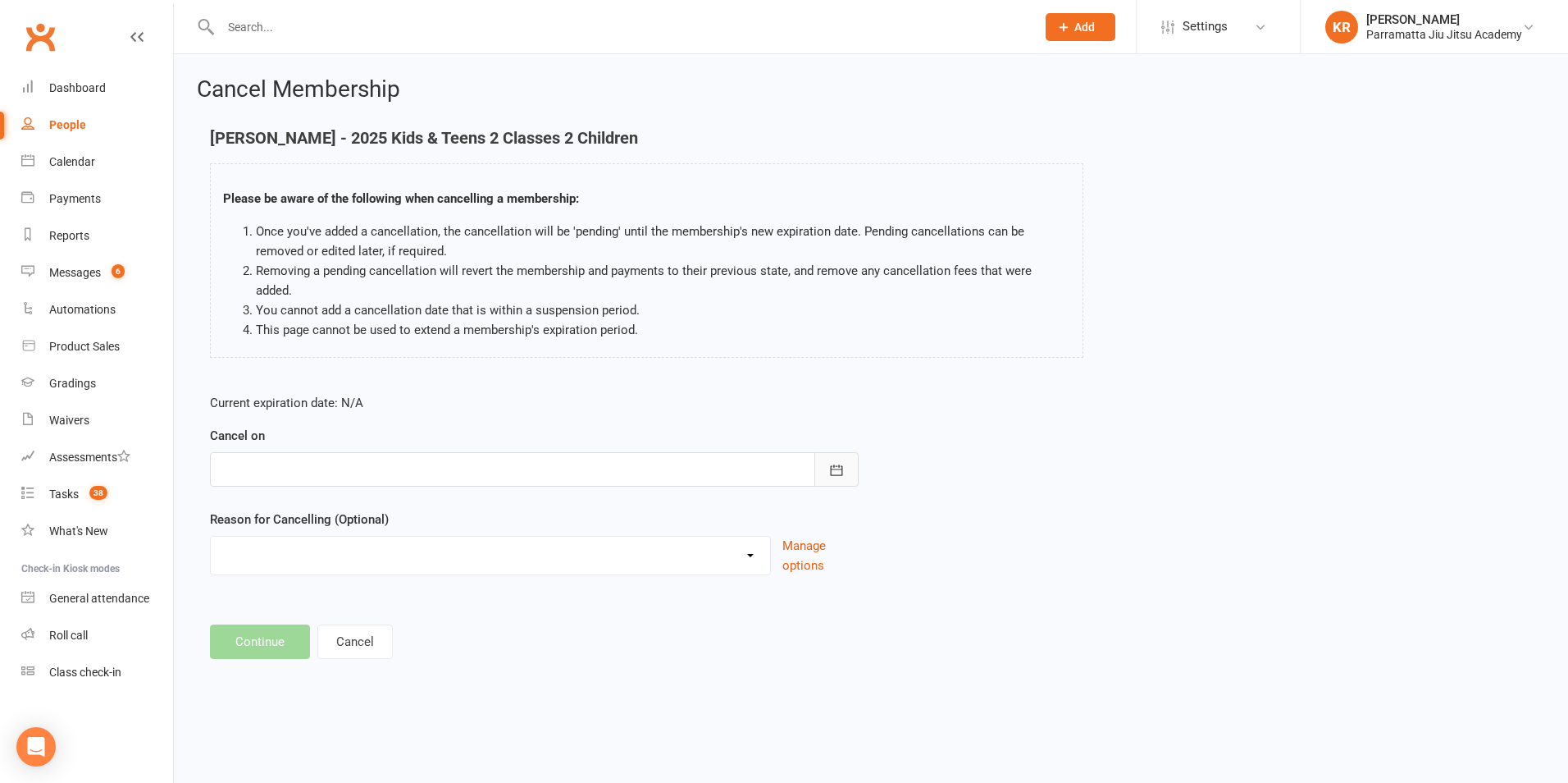
click at [836, 452] on button "button" at bounding box center [836, 469] width 44 height 34
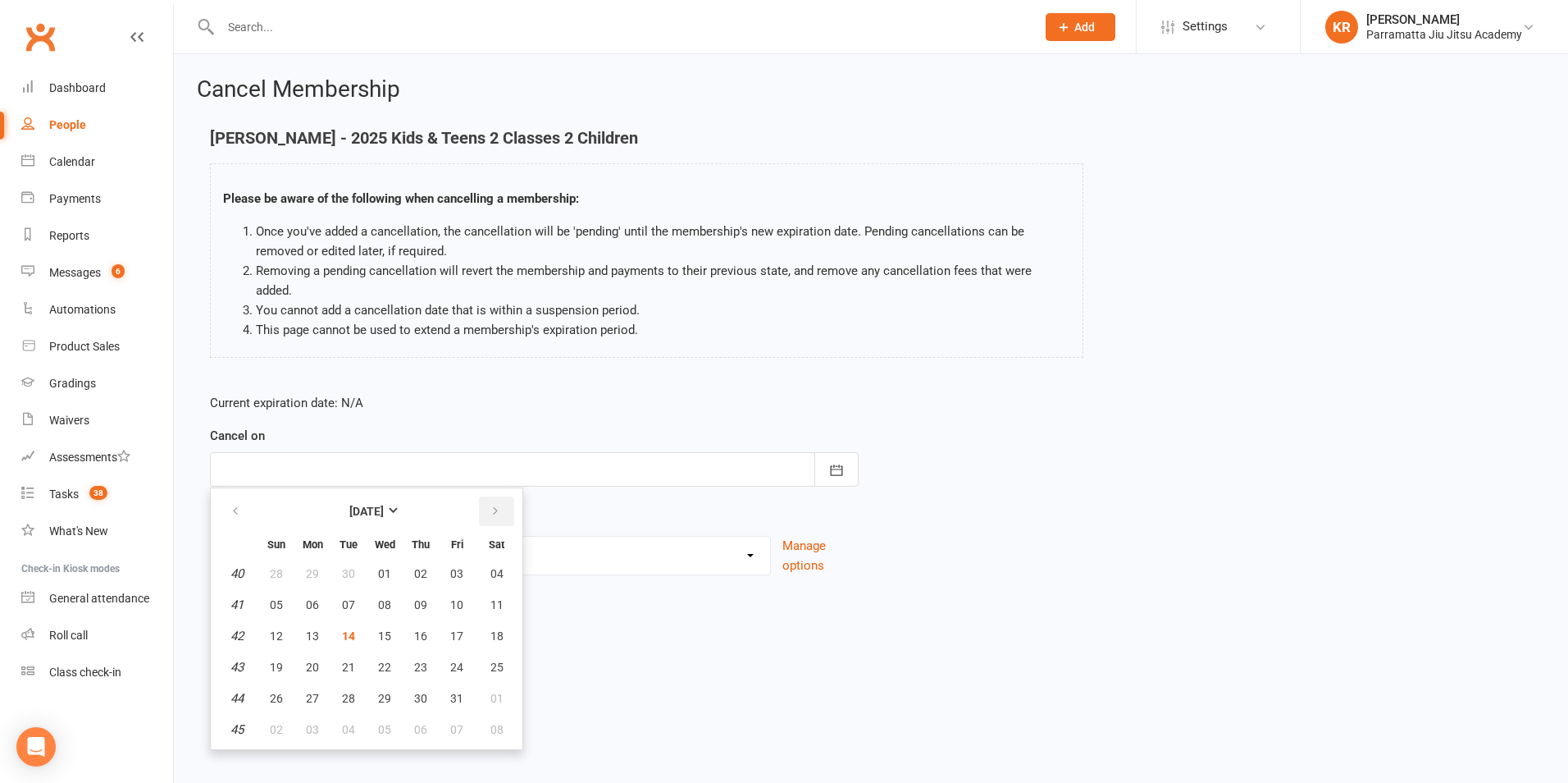
click at [494, 505] on icon "button" at bounding box center [495, 512] width 11 height 13
click at [415, 629] on span "13" at bounding box center [421, 635] width 13 height 13
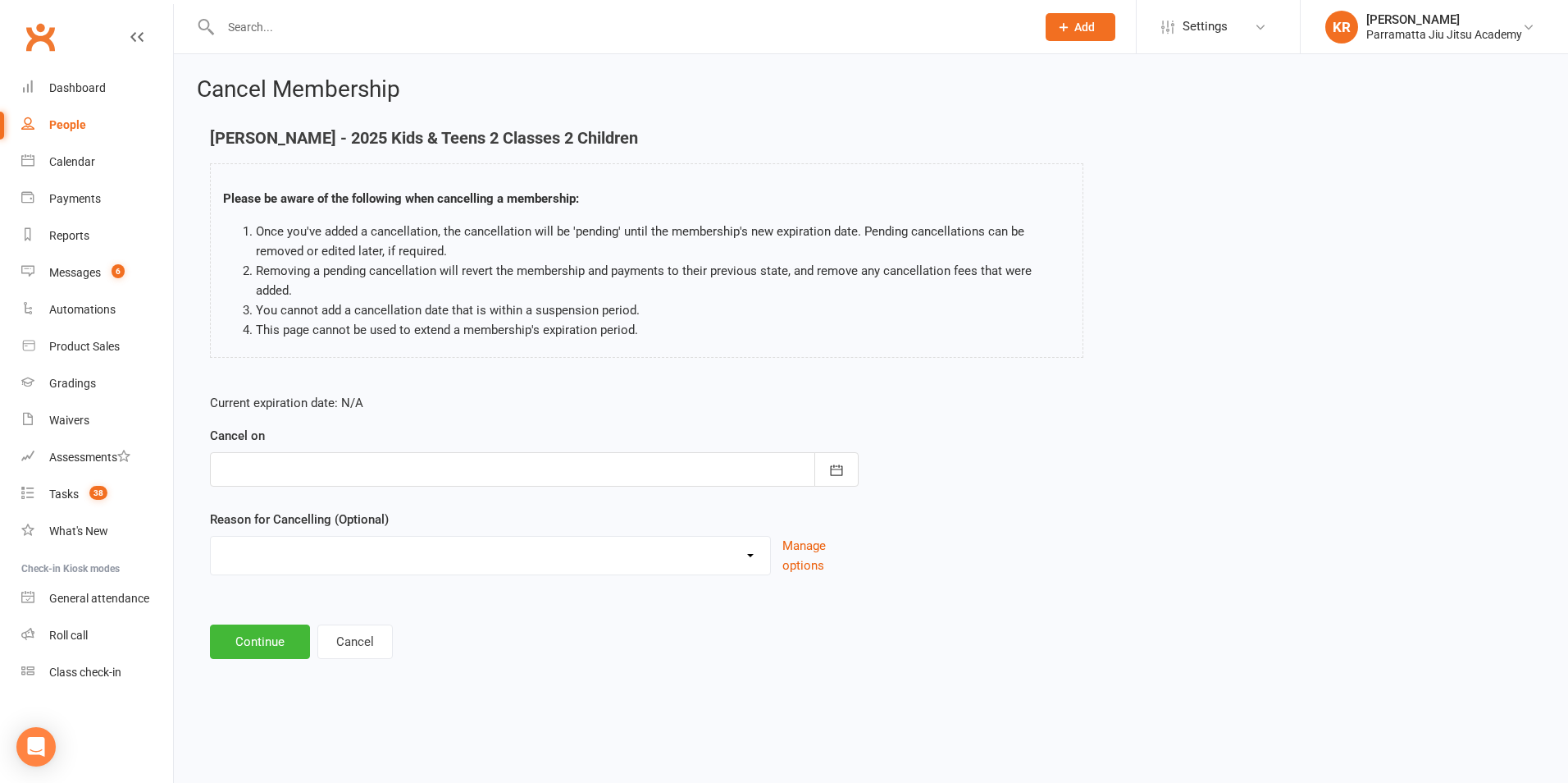
type input "[DATE]"
click at [264, 624] on button "Continue" at bounding box center [260, 641] width 100 height 34
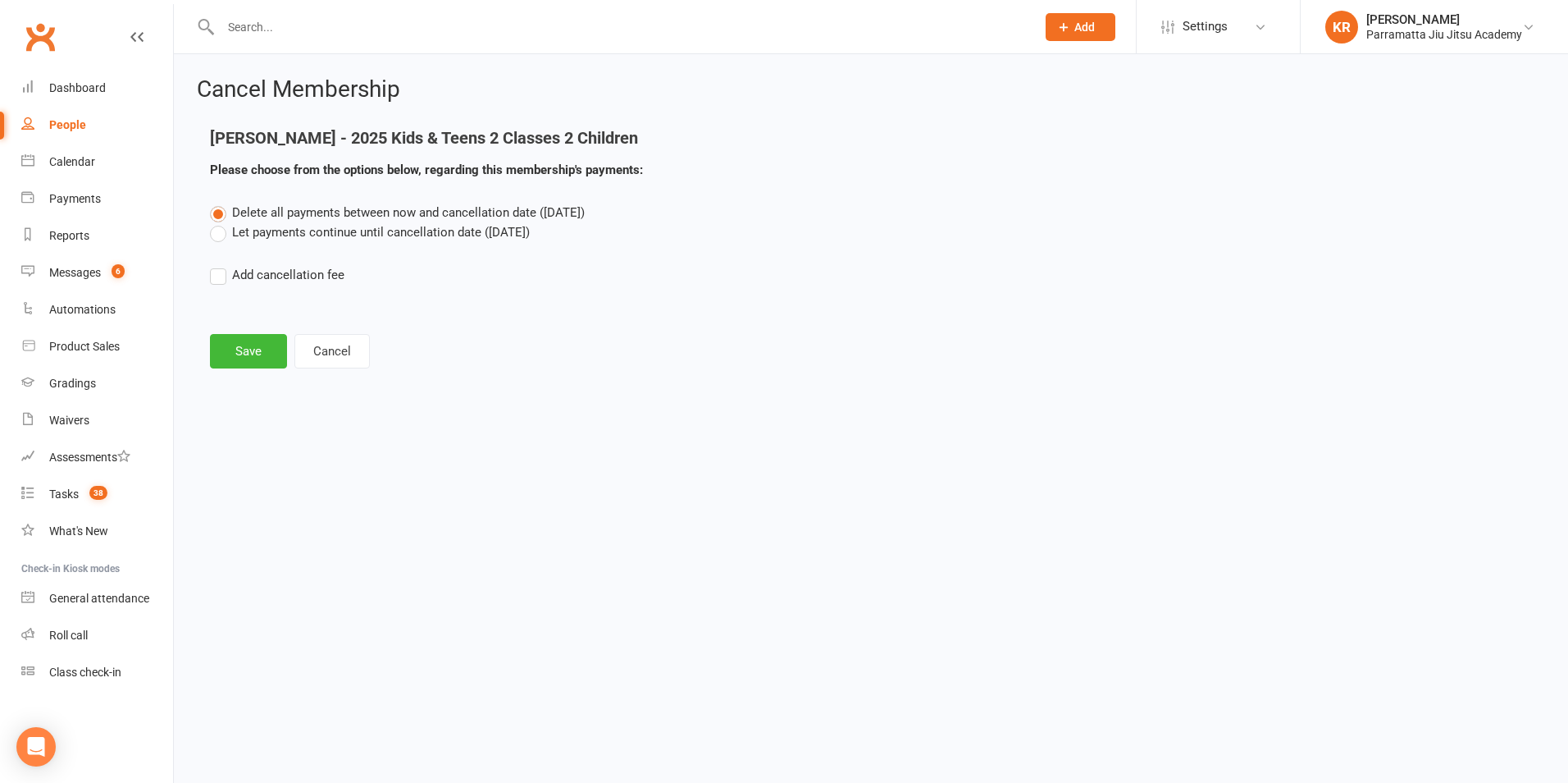
click at [217, 232] on label "Let payments continue until cancellation date ([DATE])" at bounding box center [370, 232] width 319 height 20
click at [217, 222] on input "Let payments continue until cancellation date ([DATE])" at bounding box center [215, 222] width 10 height 0
click at [244, 358] on button "Save" at bounding box center [249, 351] width 78 height 34
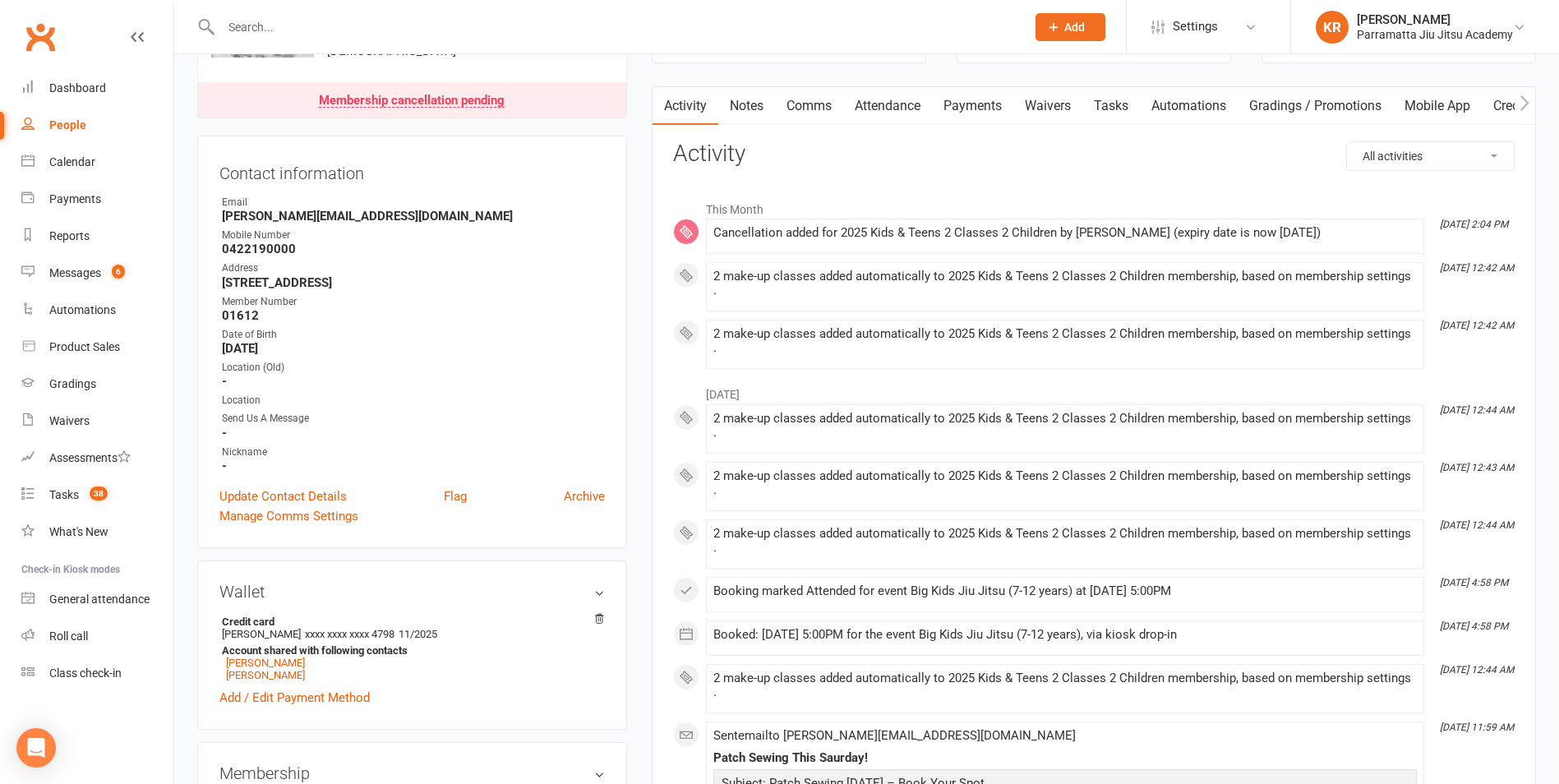
scroll to position [154, 0]
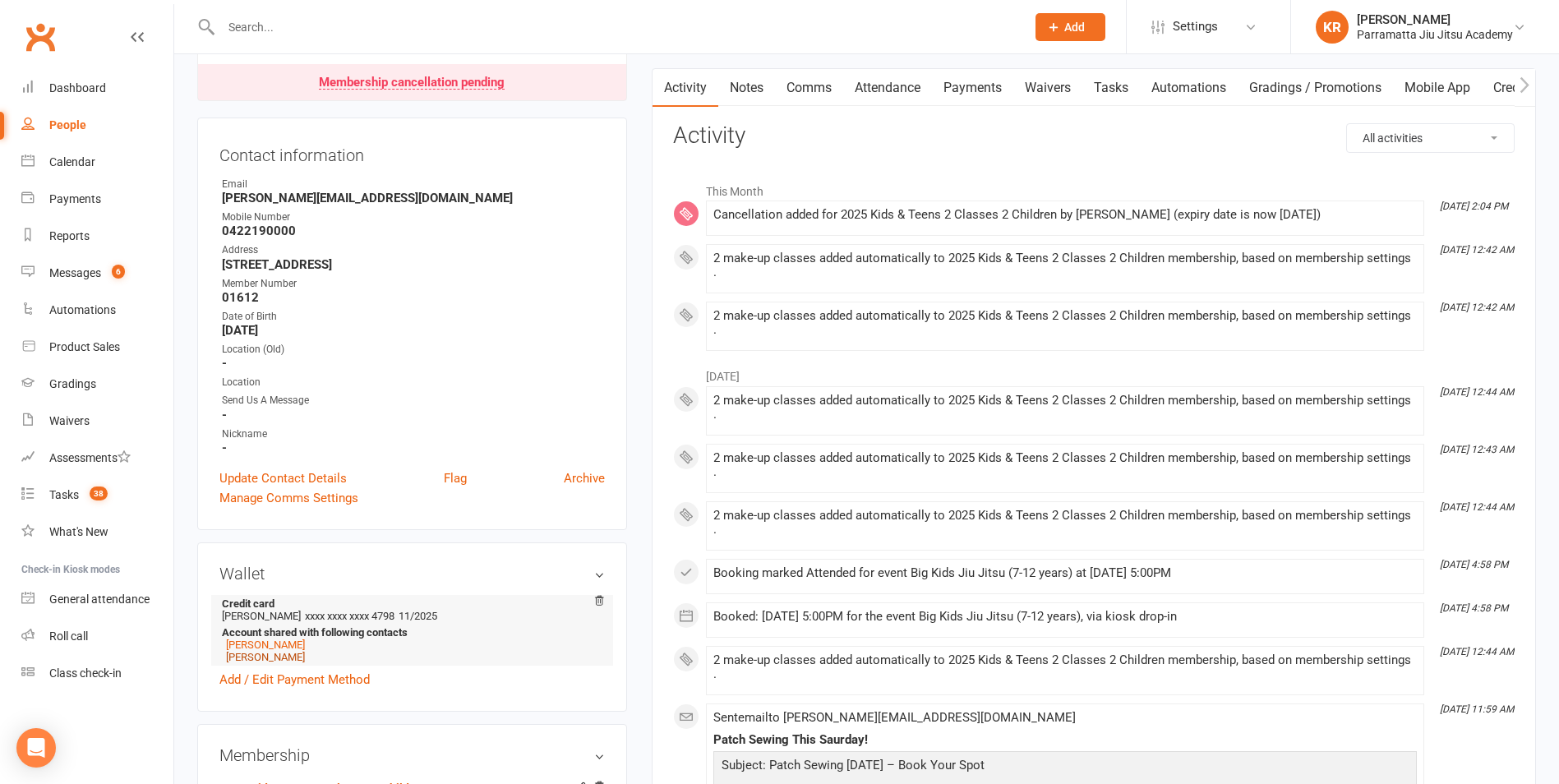
click at [244, 655] on link "[PERSON_NAME]" at bounding box center [265, 656] width 79 height 12
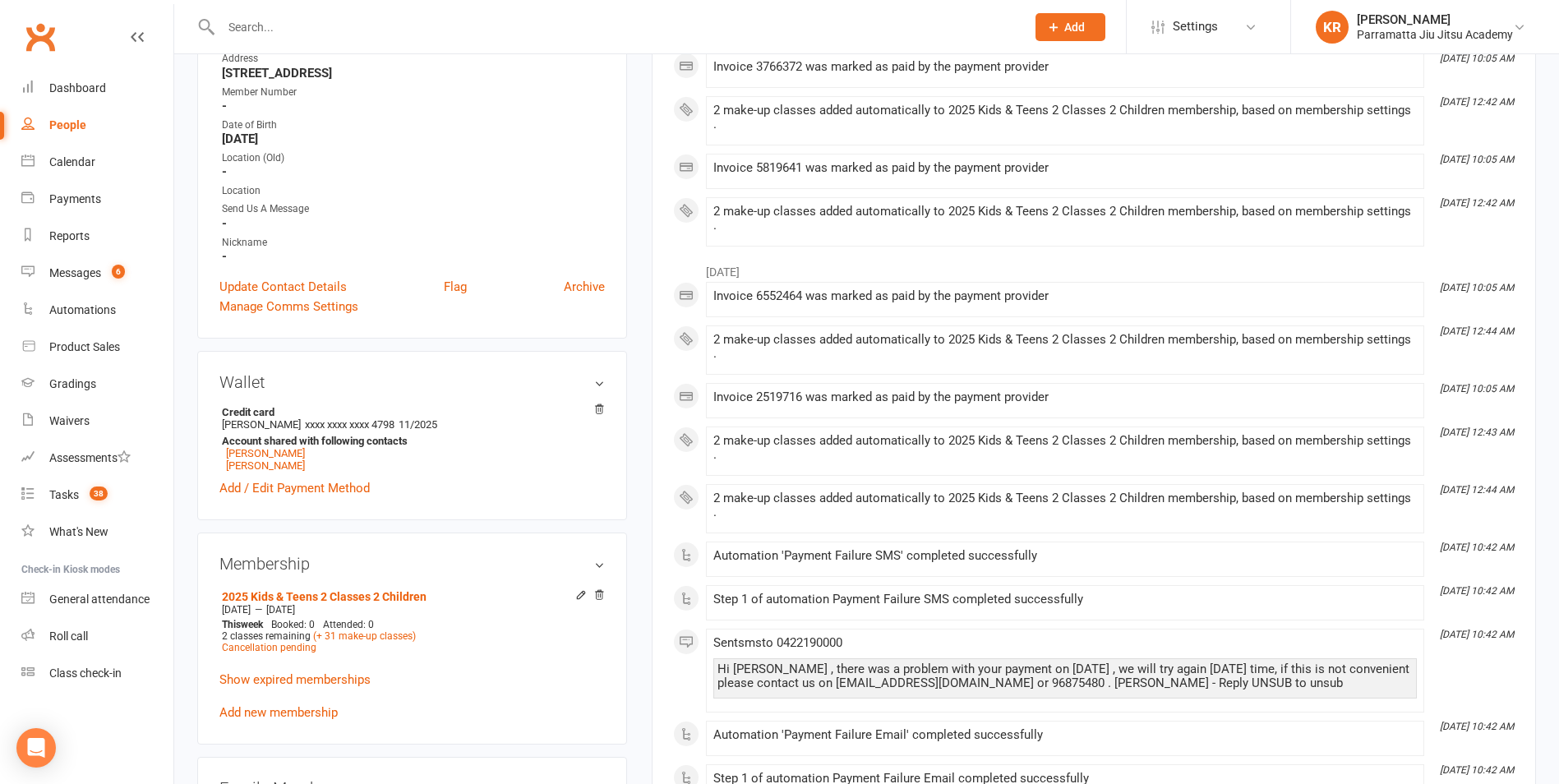
scroll to position [356, 0]
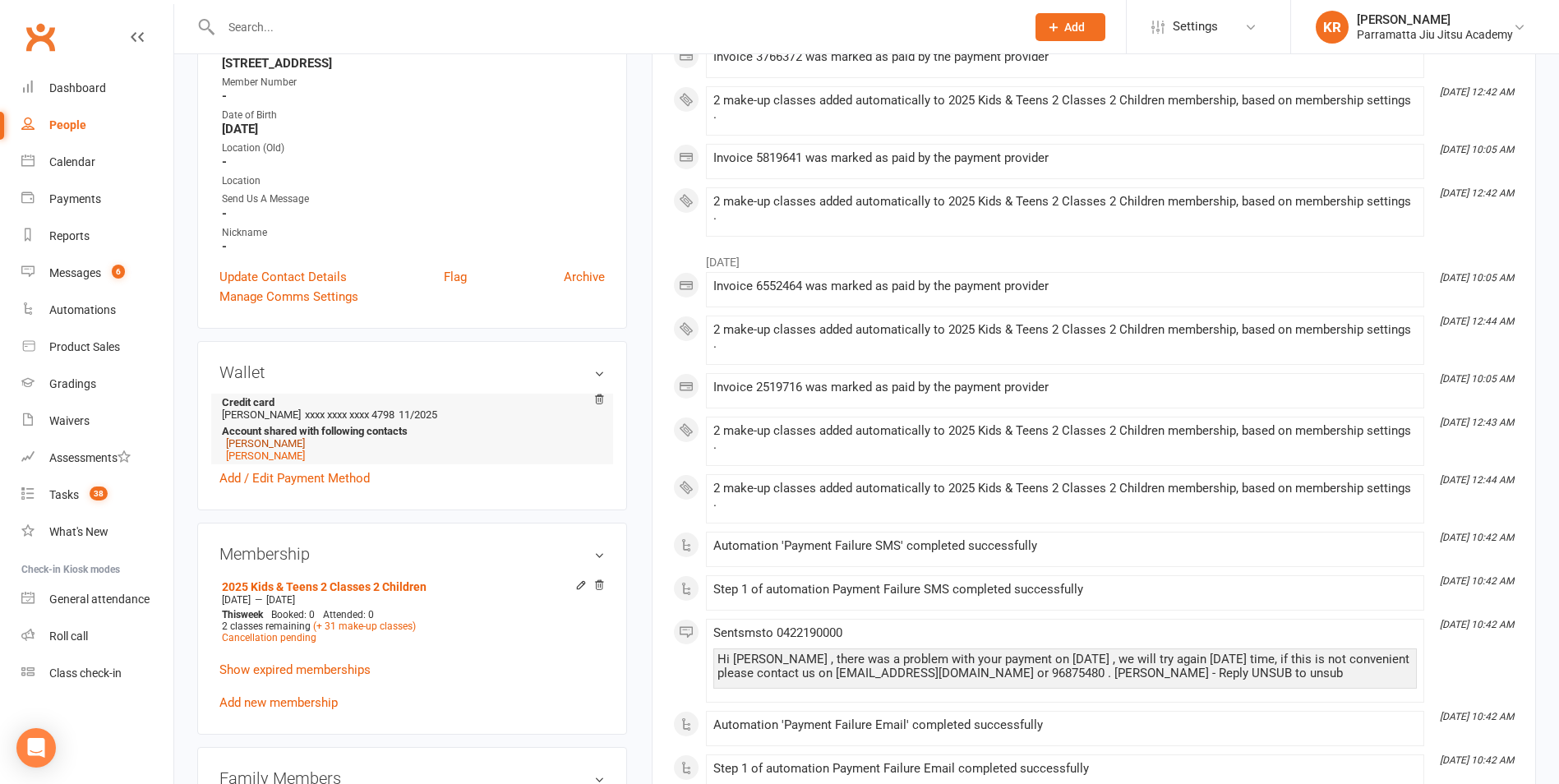
click at [264, 446] on link "[PERSON_NAME]" at bounding box center [265, 443] width 79 height 12
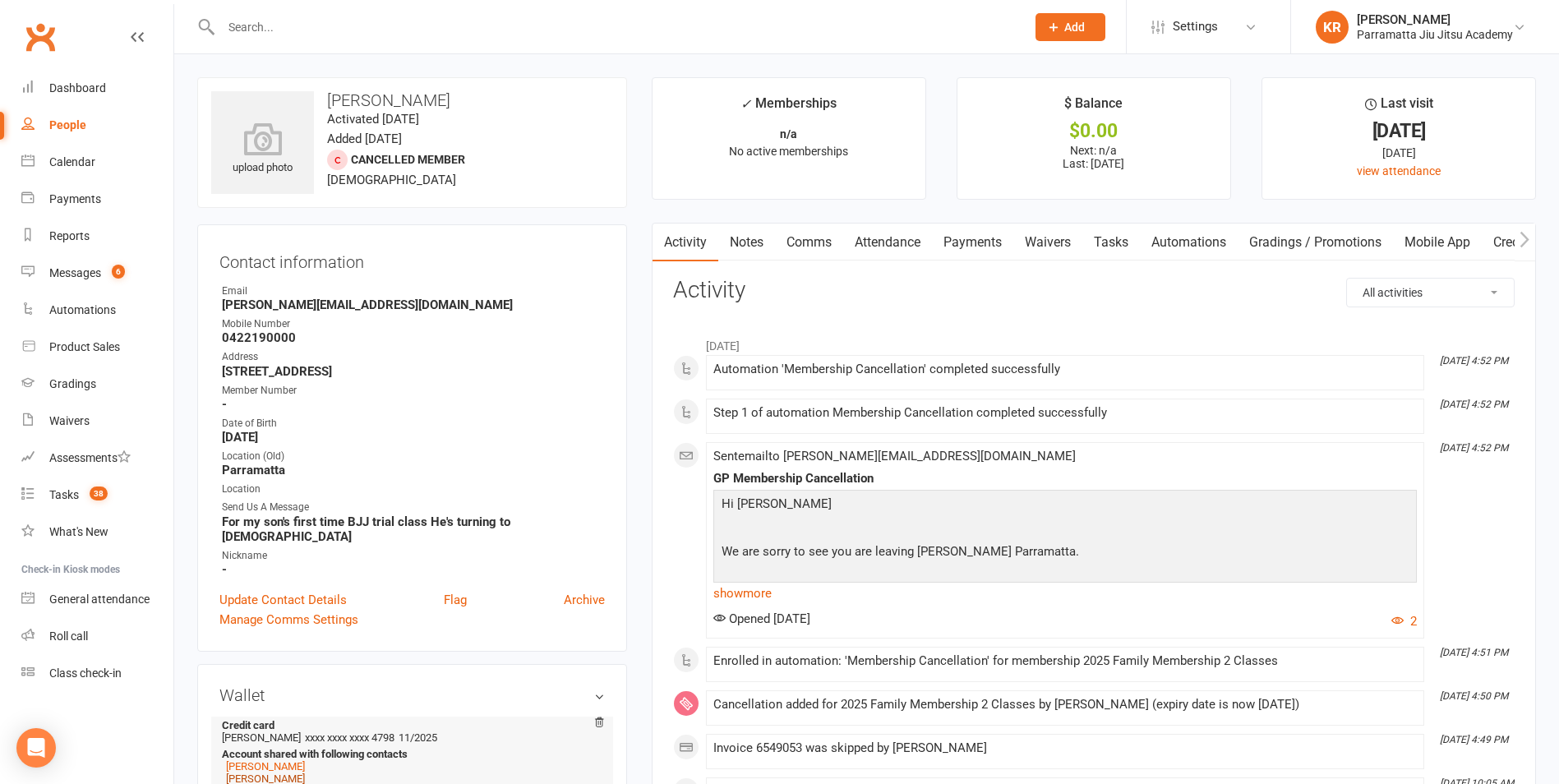
click at [242, 772] on link "[PERSON_NAME]" at bounding box center [265, 777] width 79 height 12
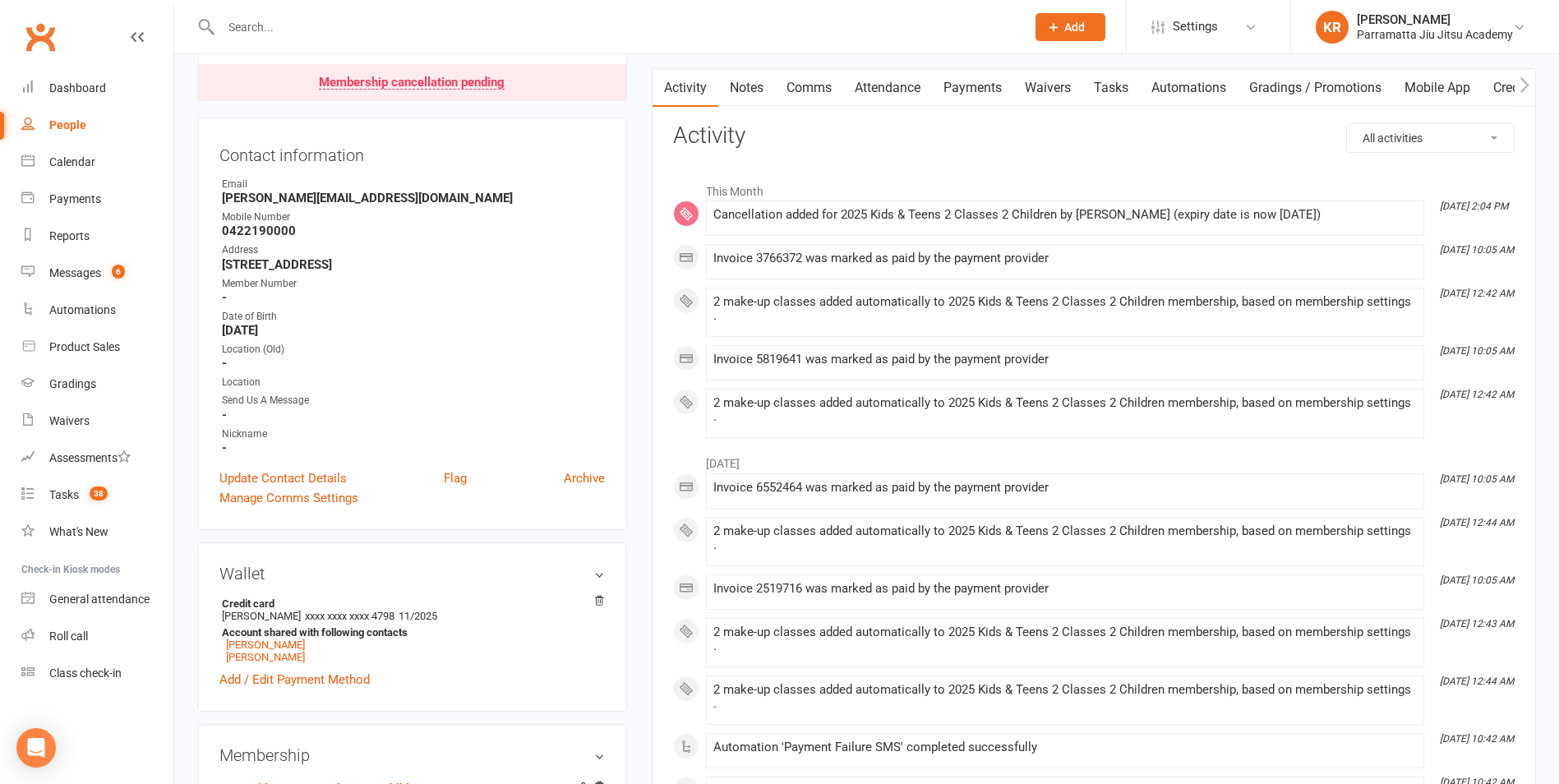
scroll to position [246, 0]
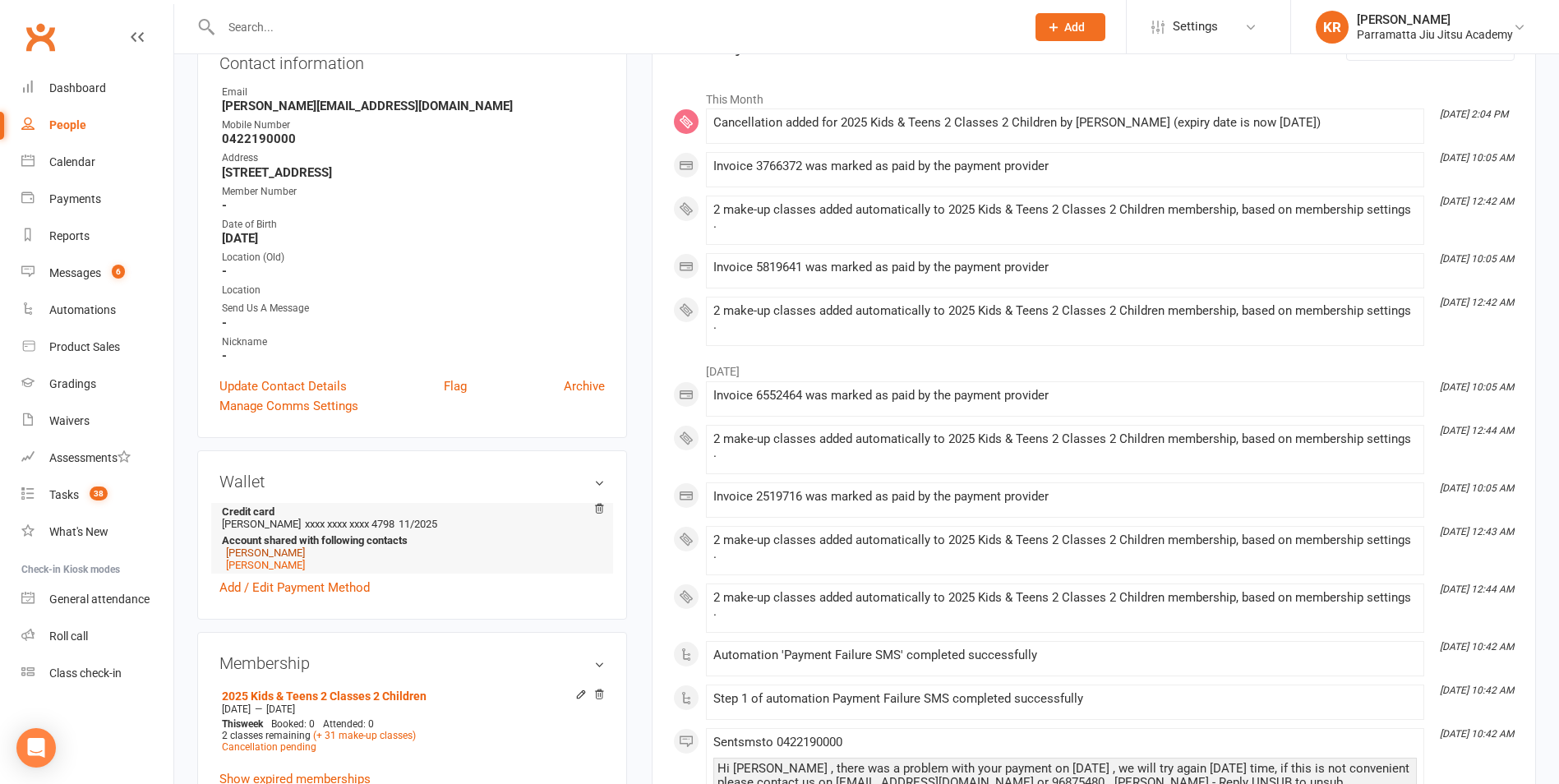
click at [251, 549] on link "[PERSON_NAME]" at bounding box center [265, 552] width 79 height 12
